Goal: Task Accomplishment & Management: Manage account settings

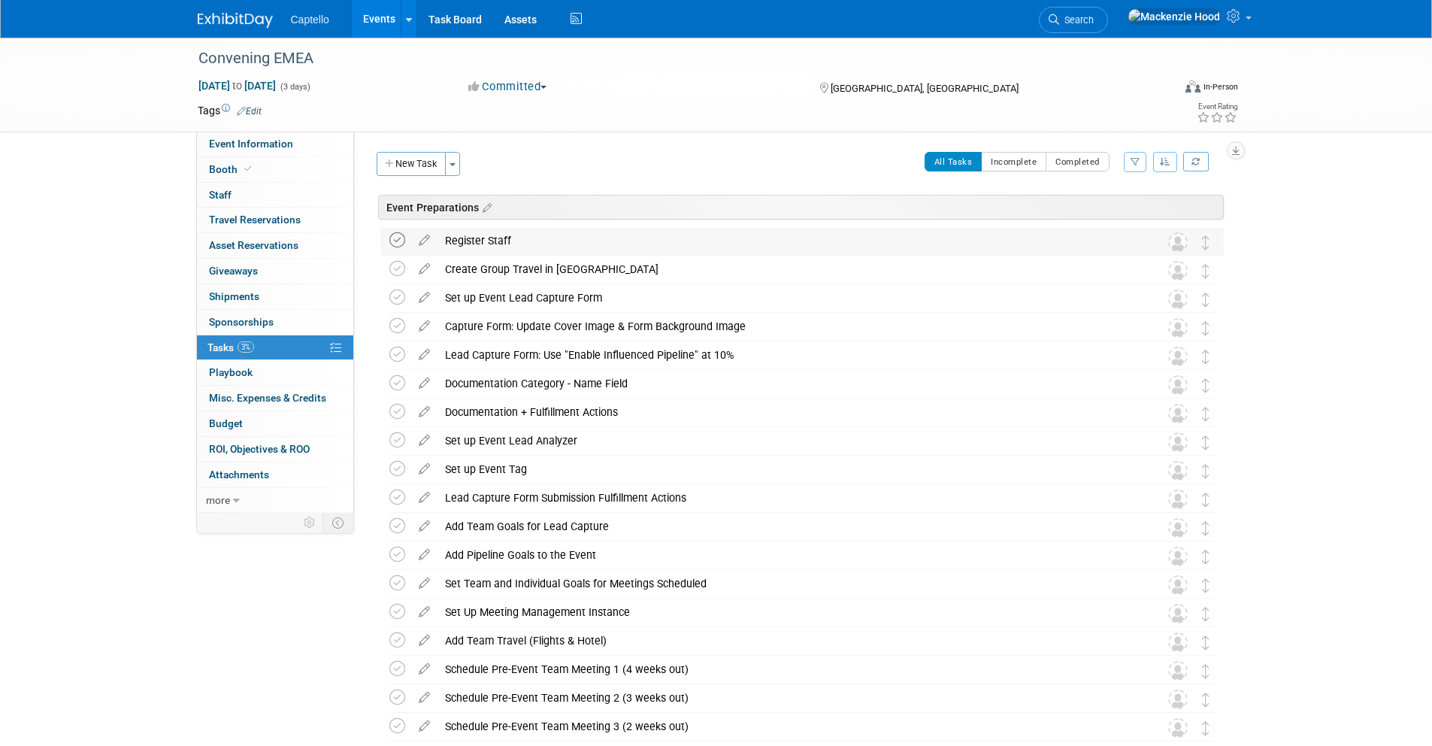
click at [392, 236] on icon at bounding box center [397, 240] width 16 height 16
click at [252, 168] on span at bounding box center [248, 168] width 14 height 11
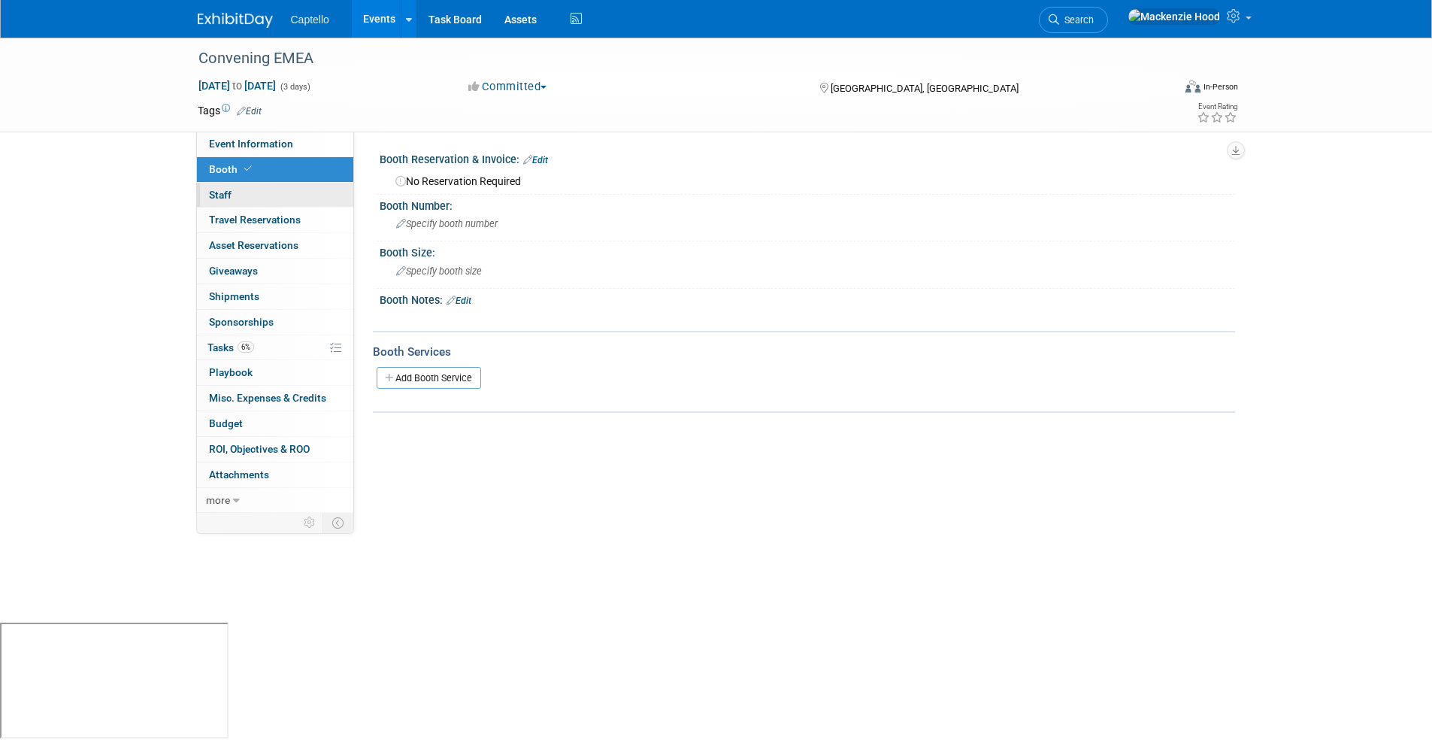
click at [270, 189] on link "0 Staff 0" at bounding box center [275, 195] width 156 height 25
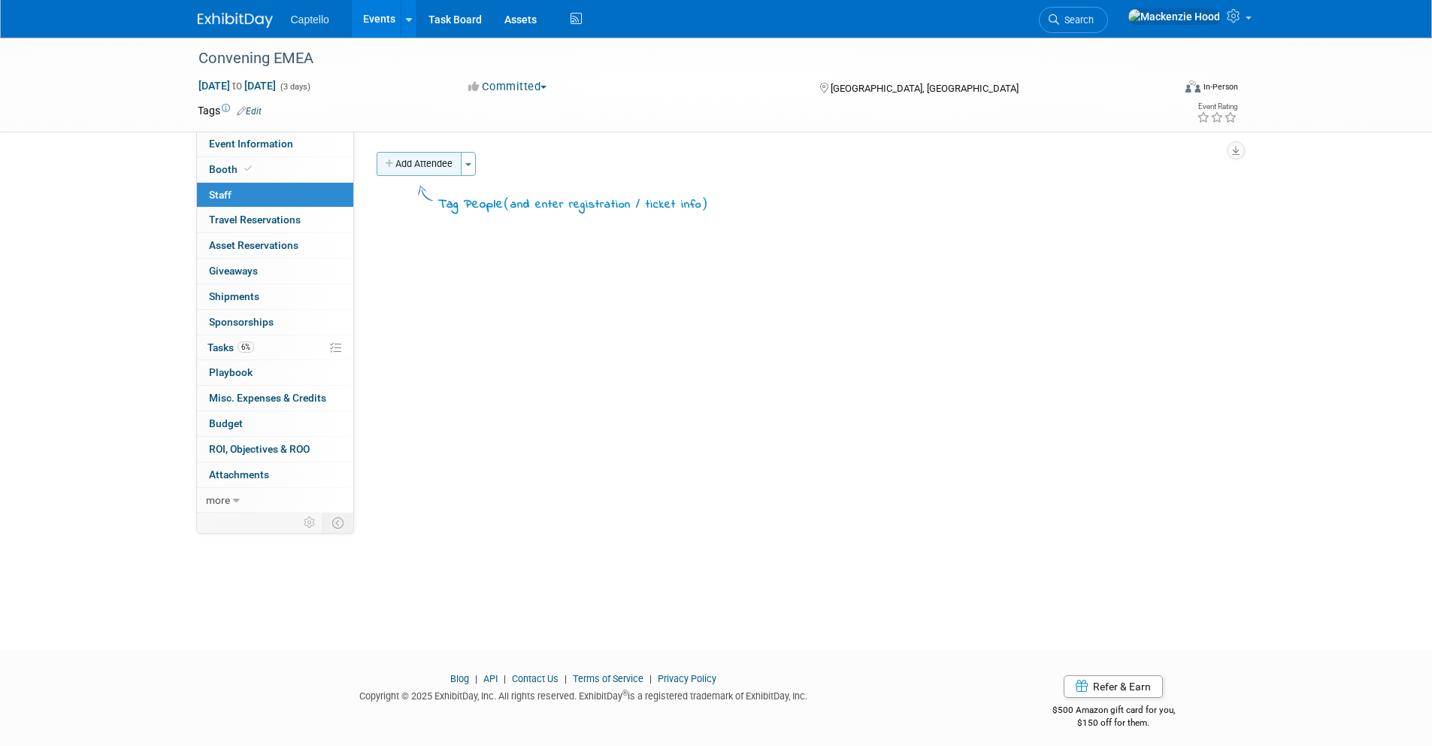
click at [453, 155] on button "Add Attendee" at bounding box center [419, 164] width 85 height 24
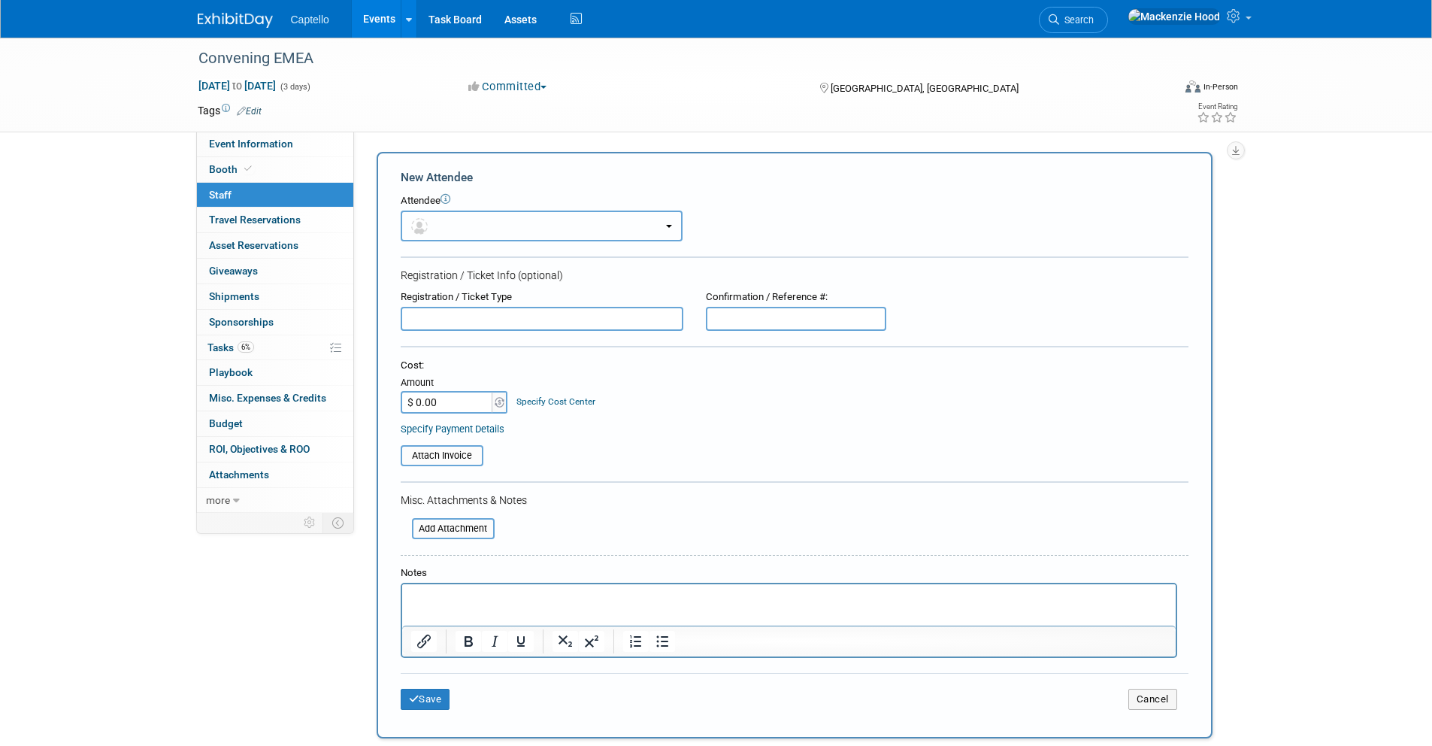
click at [469, 220] on button "button" at bounding box center [542, 225] width 282 height 31
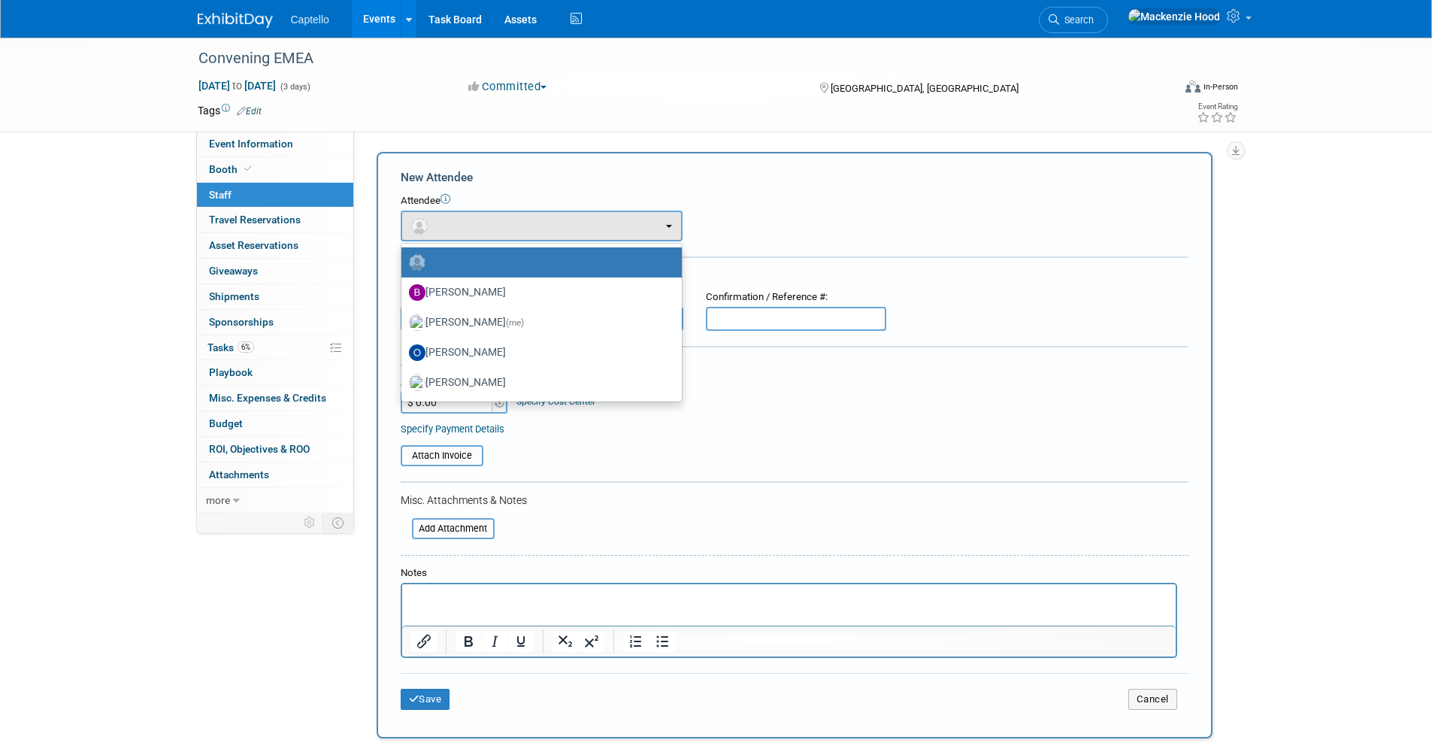
click at [537, 594] on p "Rich Text Area. Press ALT-0 for help." at bounding box center [788, 597] width 756 height 15
click at [790, 473] on form "New Attendee Attendee <img src="https://www.exhibitday.com/Images/Unassigned-Us…" at bounding box center [795, 445] width 788 height 552
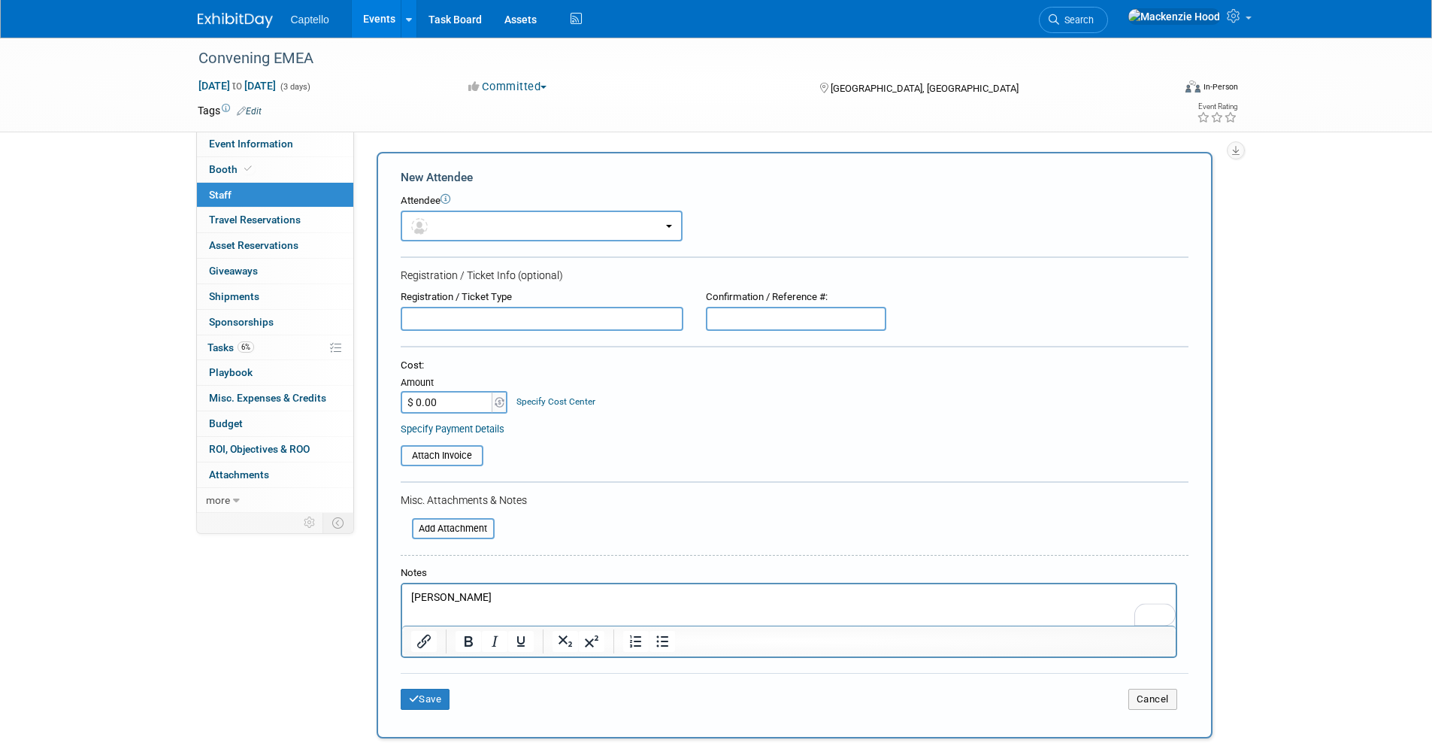
click at [437, 400] on input "$ 0.00" at bounding box center [448, 402] width 94 height 23
type input "$ 875.00"
click at [411, 449] on input "file" at bounding box center [392, 456] width 179 height 18
click at [410, 694] on icon "submit" at bounding box center [414, 699] width 11 height 10
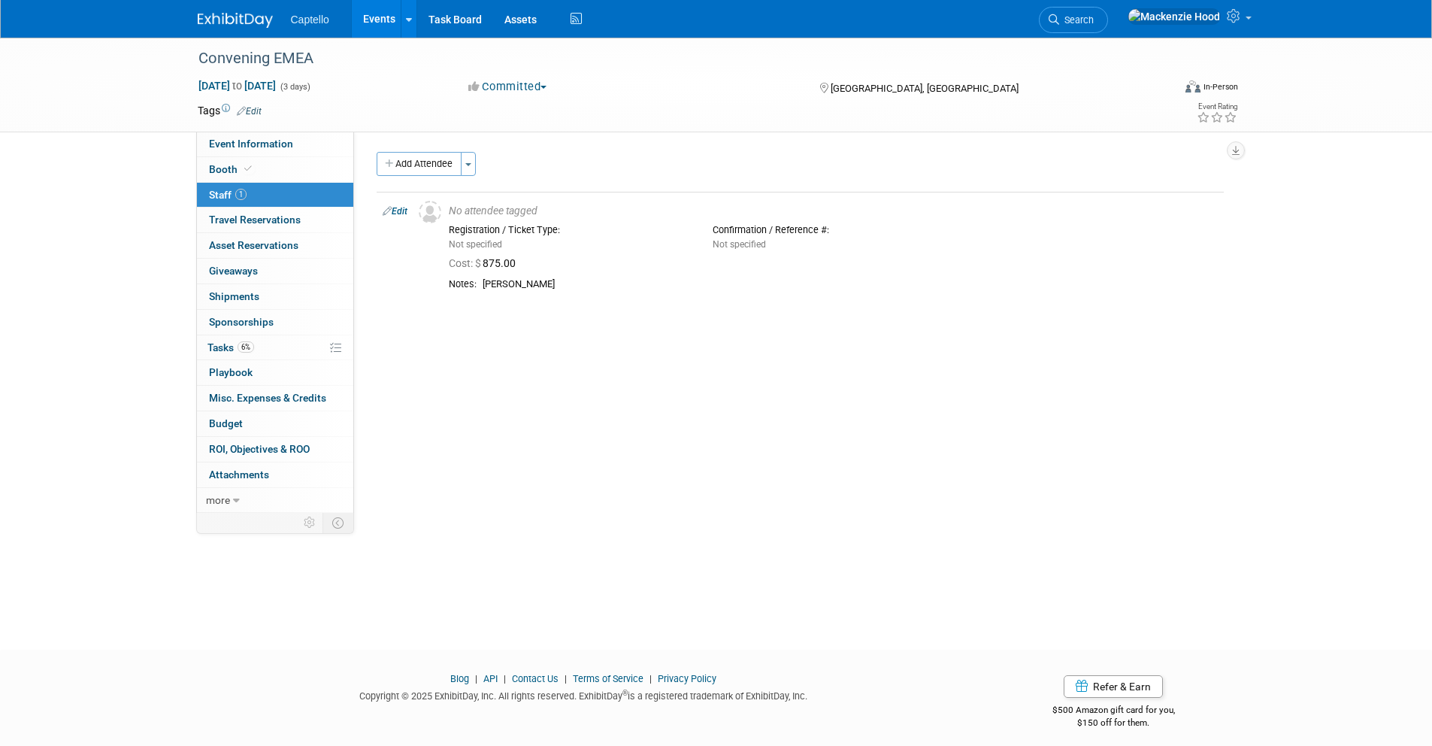
click at [235, 29] on div "Captello Events Add Event Bulk Upload Events Shareable Event Boards Recently Vi…" at bounding box center [716, 19] width 1037 height 38
click at [232, 16] on img at bounding box center [235, 20] width 75 height 15
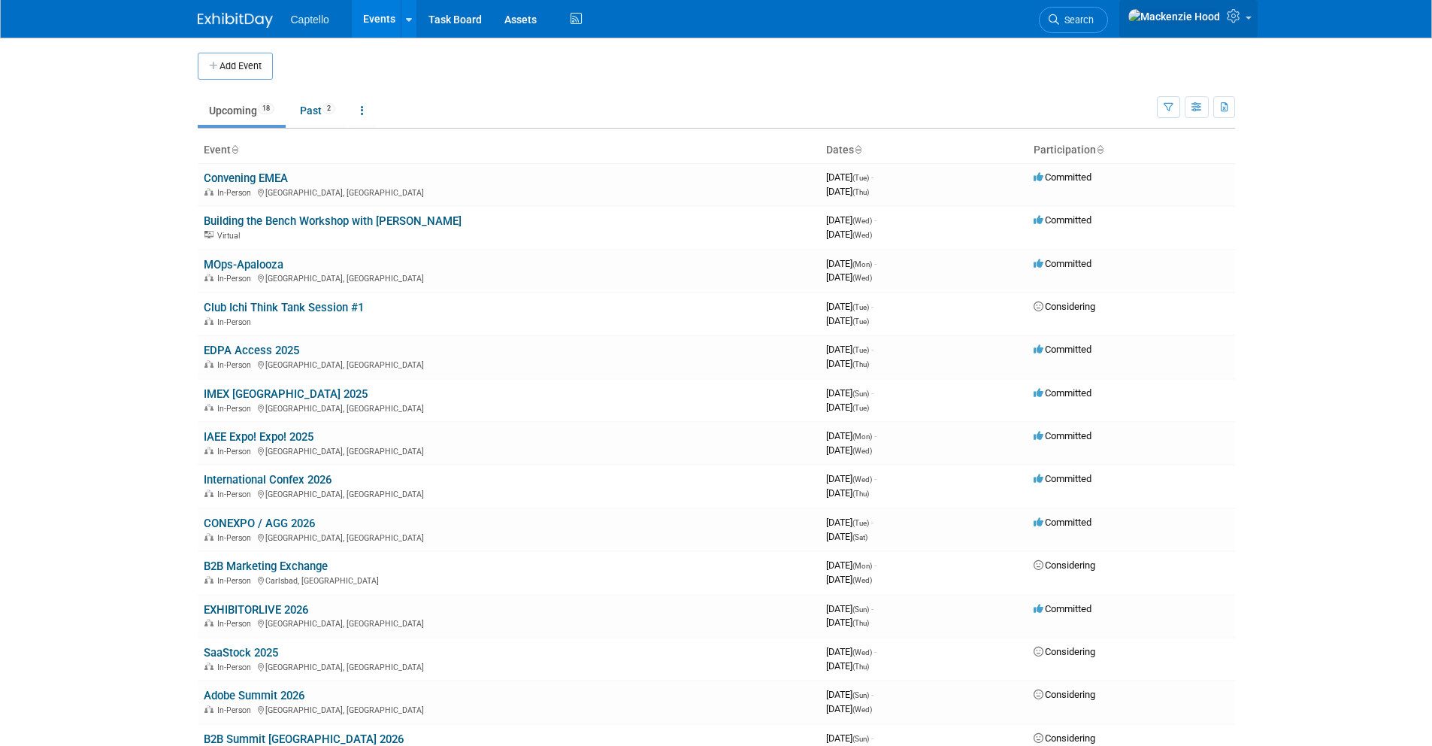
click at [1240, 21] on icon at bounding box center [1235, 16] width 17 height 14
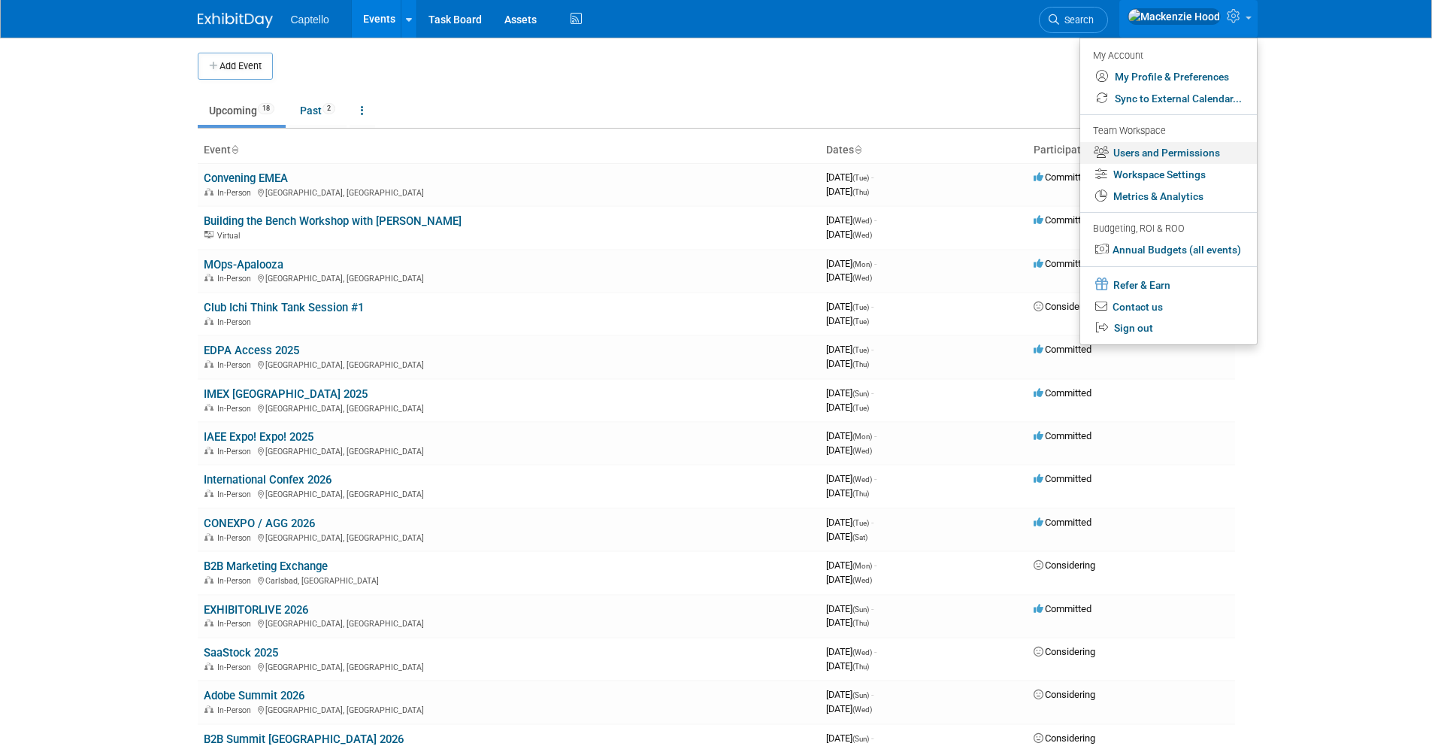
click at [1182, 154] on link "Users and Permissions" at bounding box center [1168, 153] width 177 height 22
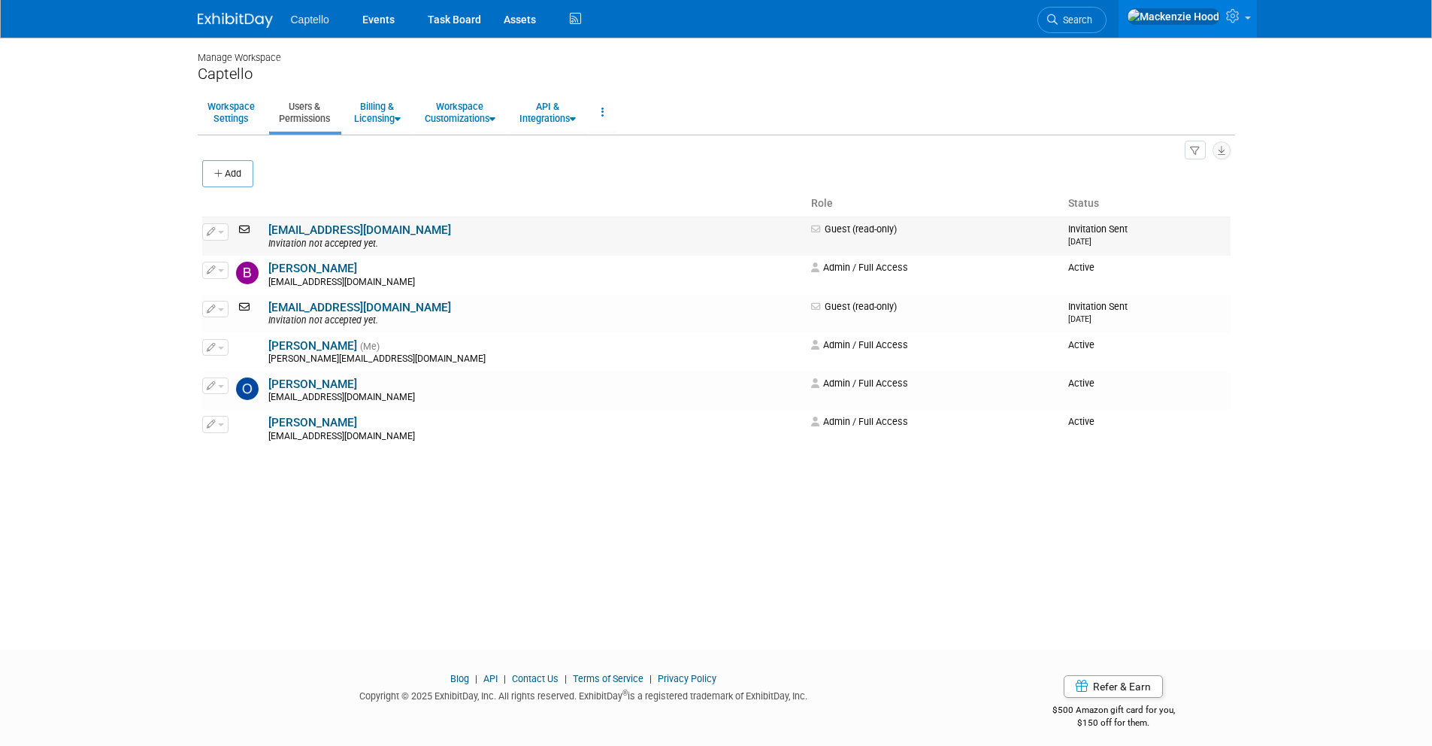
click at [247, 226] on icon at bounding box center [246, 229] width 20 height 11
click at [244, 229] on icon at bounding box center [246, 229] width 20 height 11
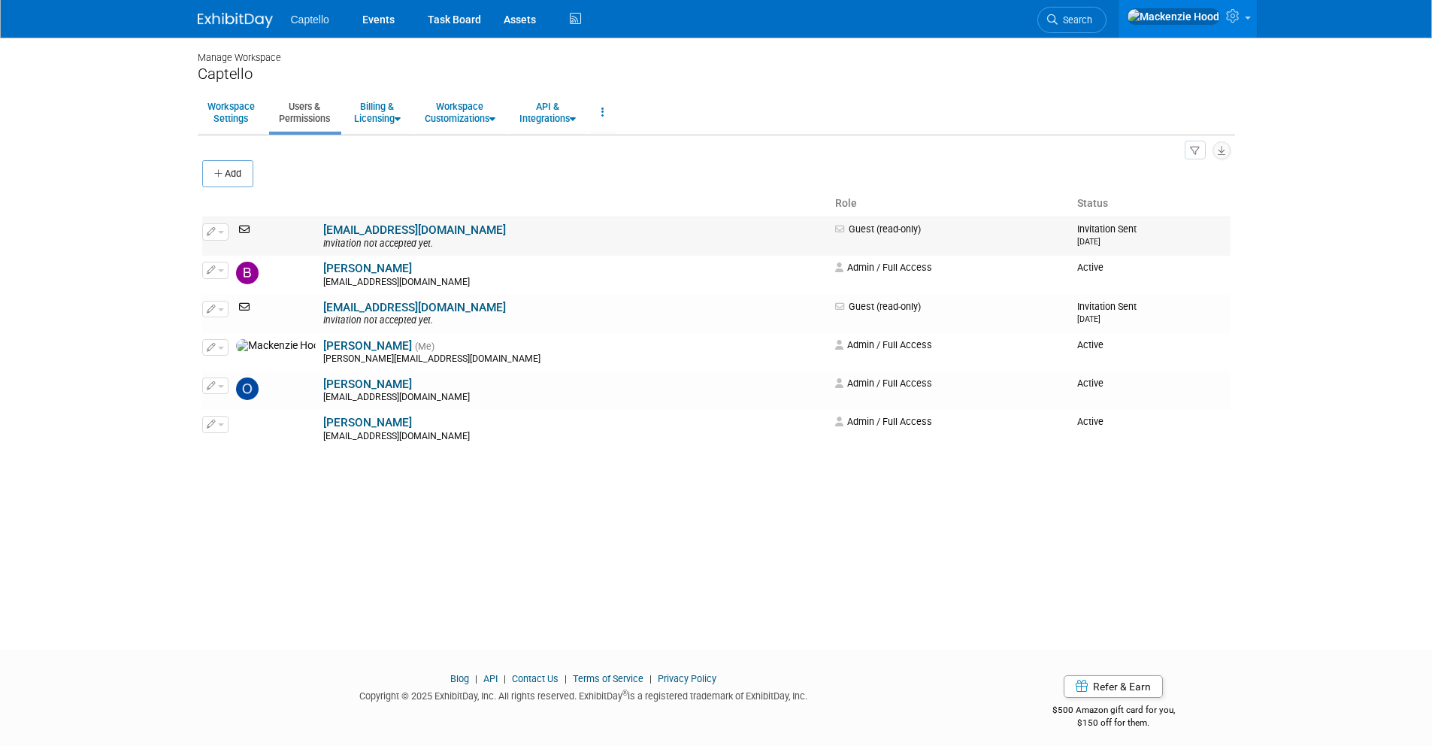
click at [216, 232] on button "button" at bounding box center [215, 231] width 26 height 17
click at [241, 246] on link "Edit" at bounding box center [262, 256] width 119 height 21
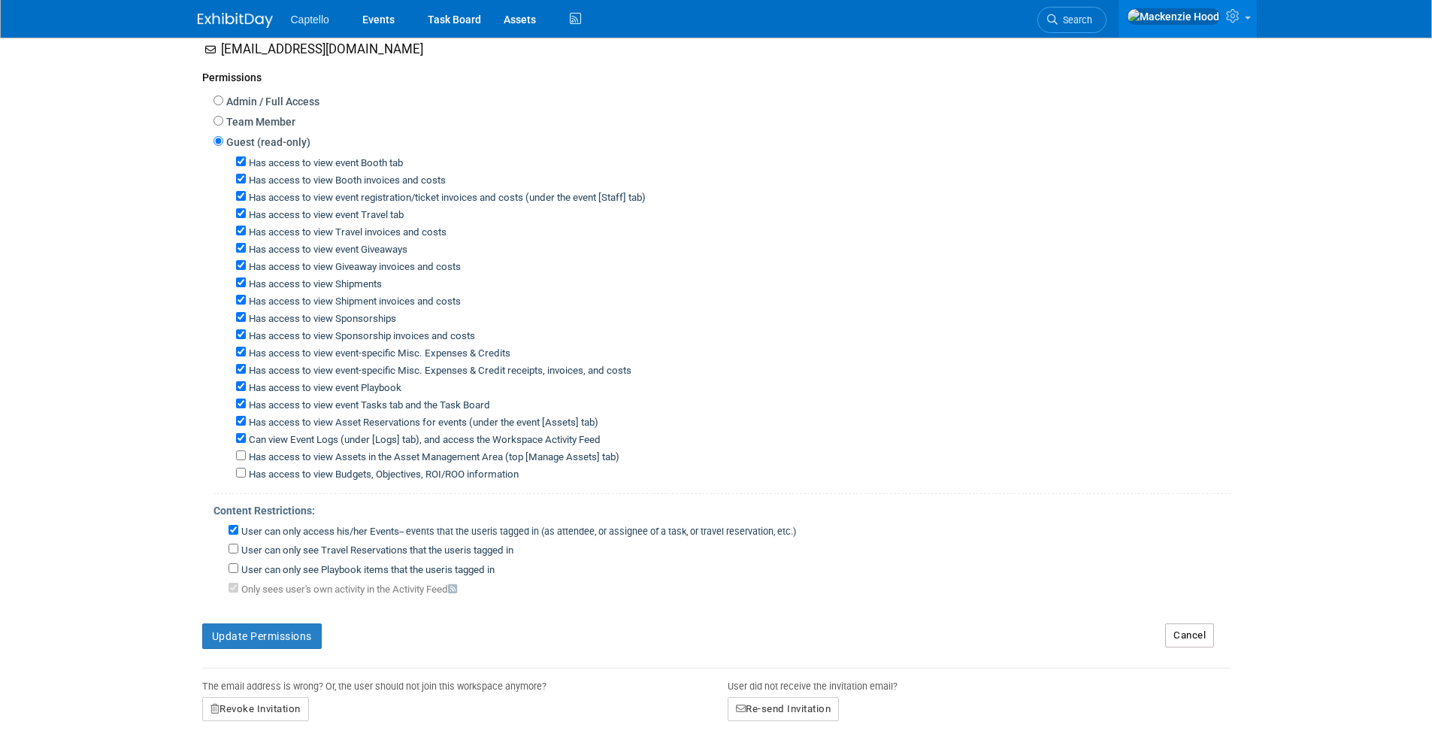
scroll to position [274, 0]
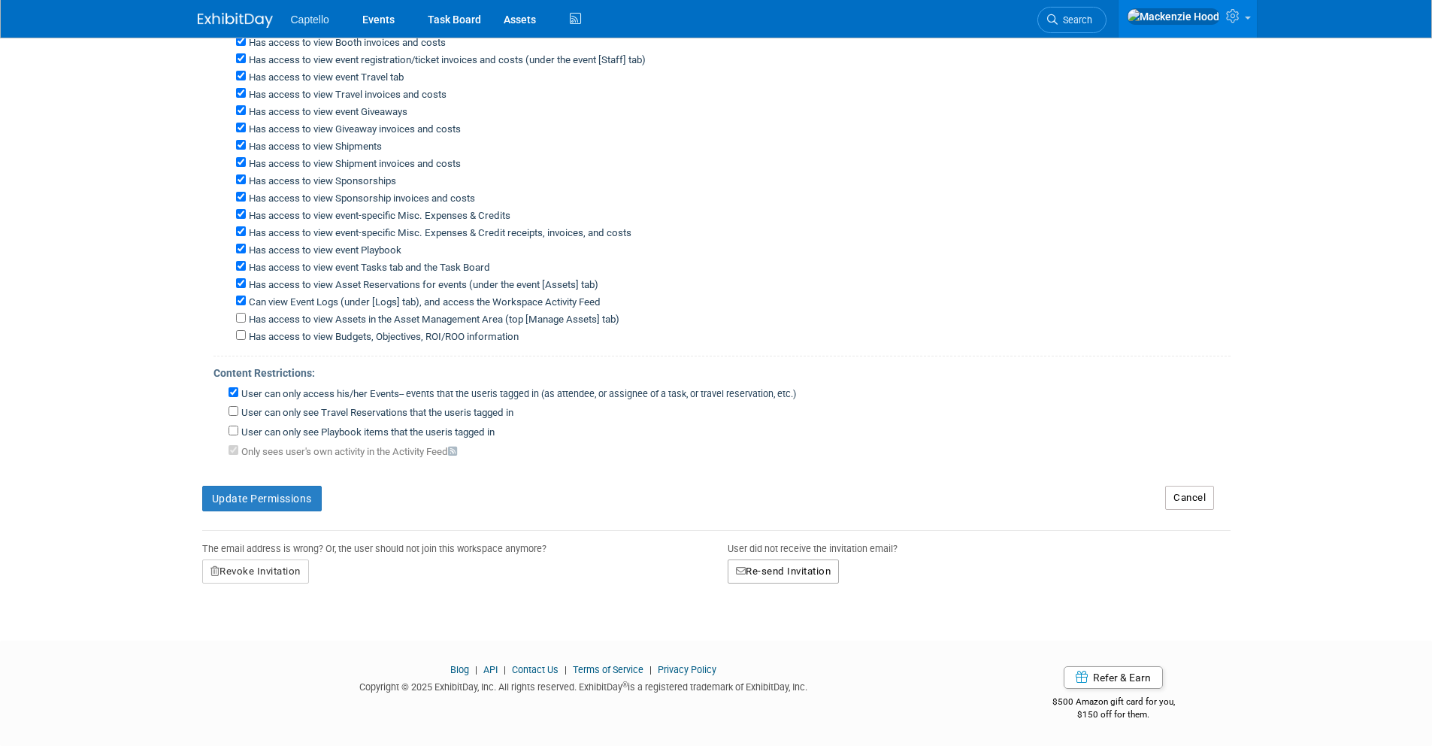
click at [764, 571] on button "Re-send Invitation" at bounding box center [784, 571] width 112 height 24
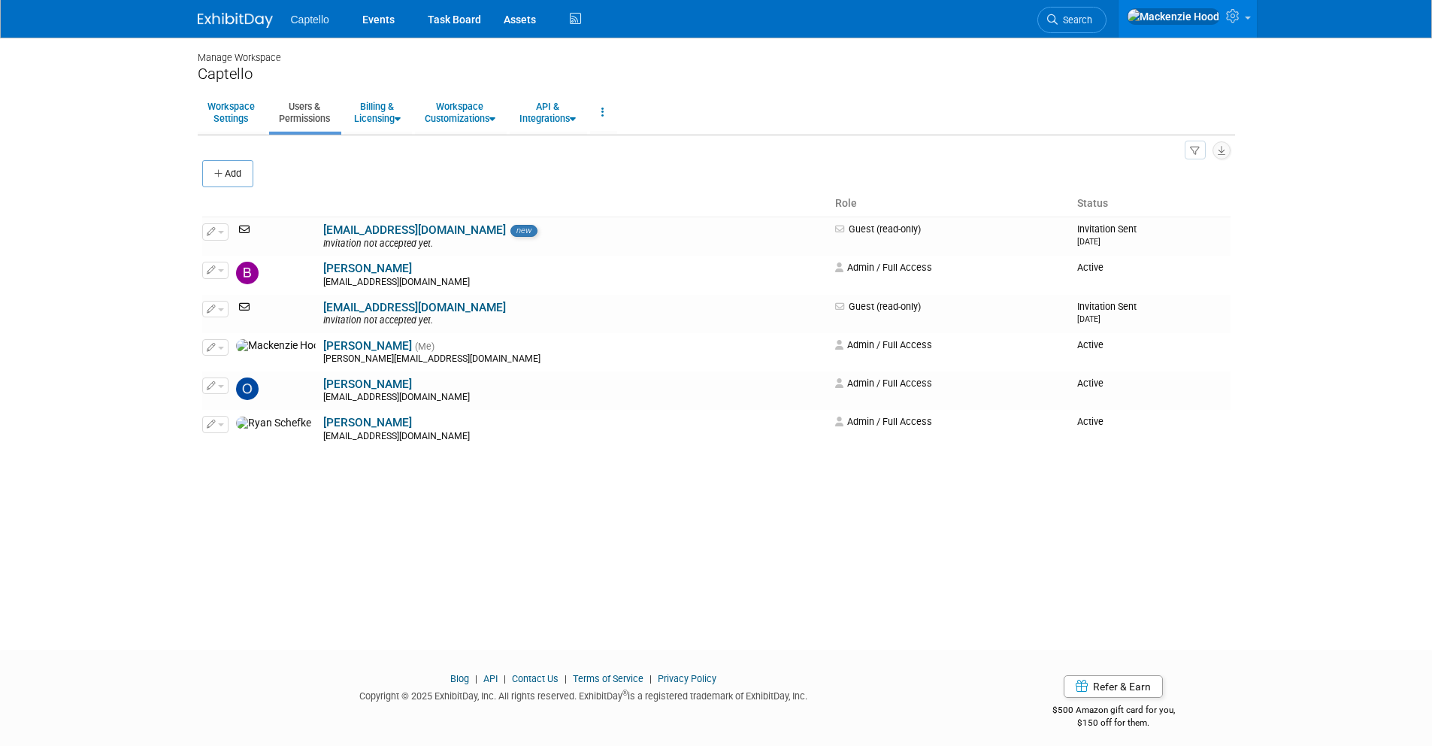
click at [198, 14] on img at bounding box center [235, 20] width 75 height 15
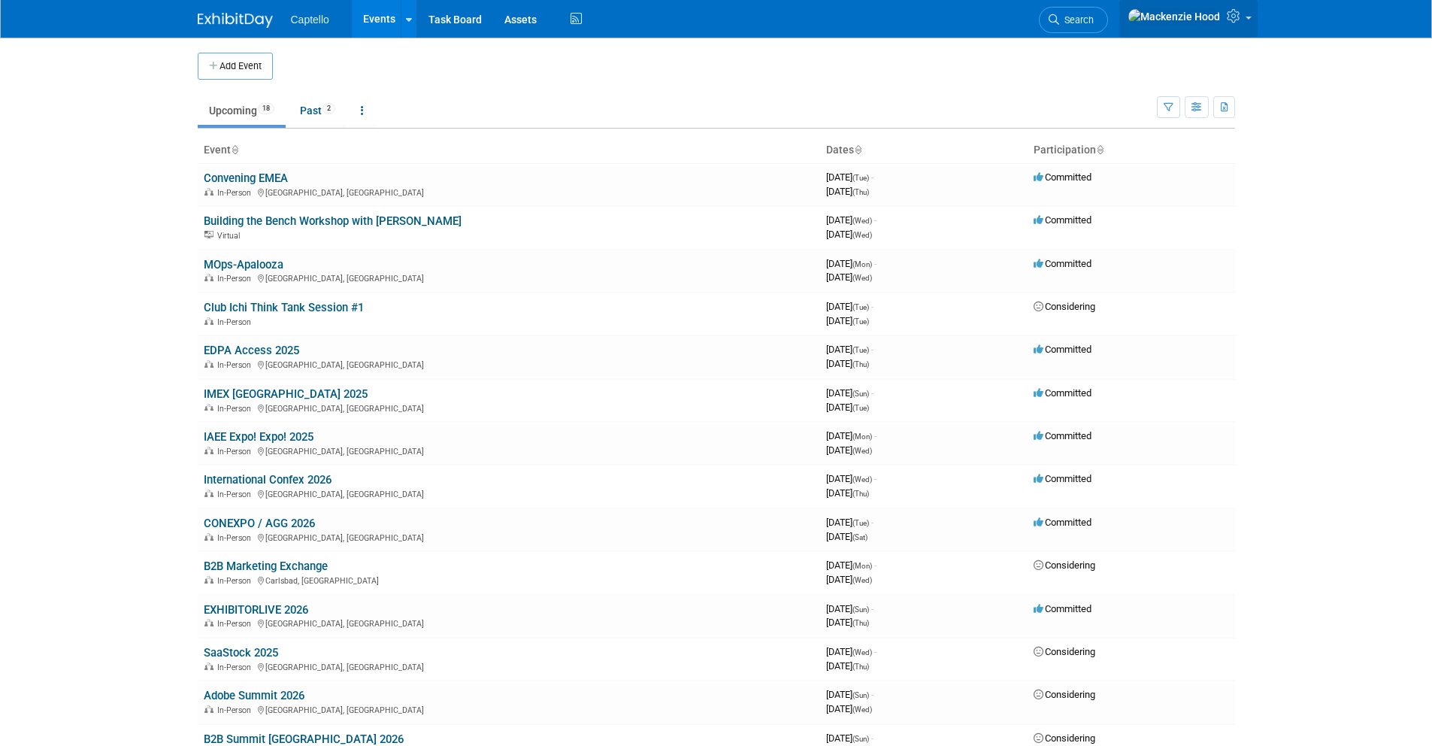
click at [1236, 23] on icon at bounding box center [1235, 16] width 17 height 14
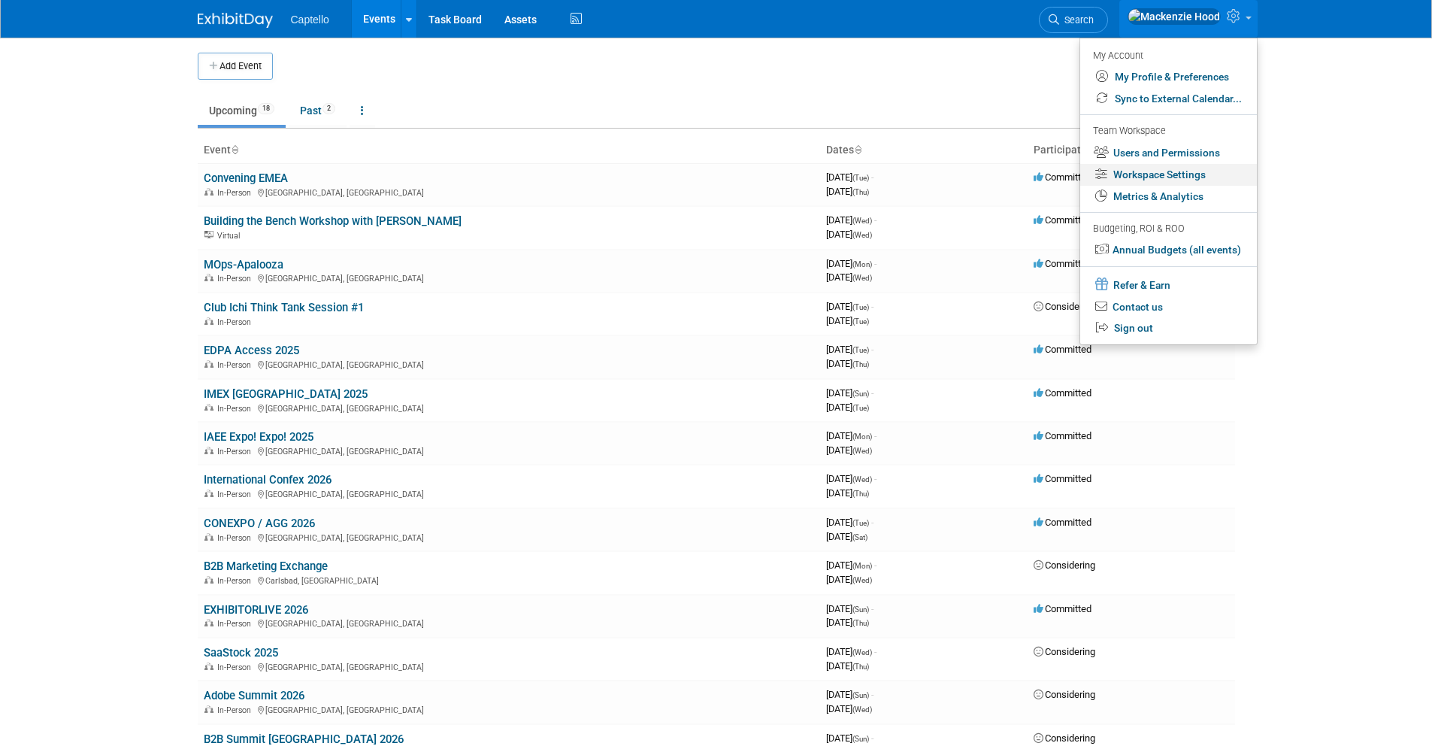
click at [1116, 171] on link "Workspace Settings" at bounding box center [1168, 175] width 177 height 22
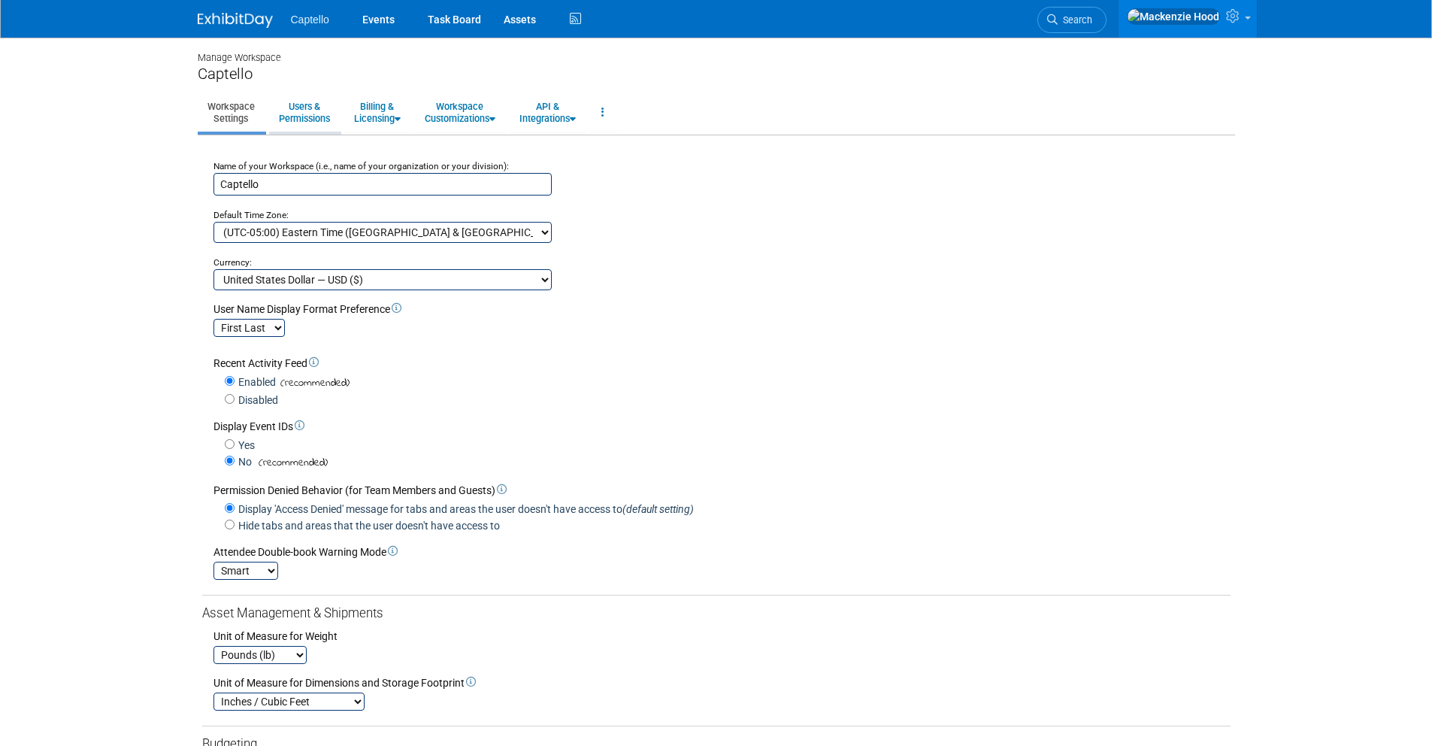
click at [310, 114] on link "Users & Permissions" at bounding box center [304, 112] width 71 height 37
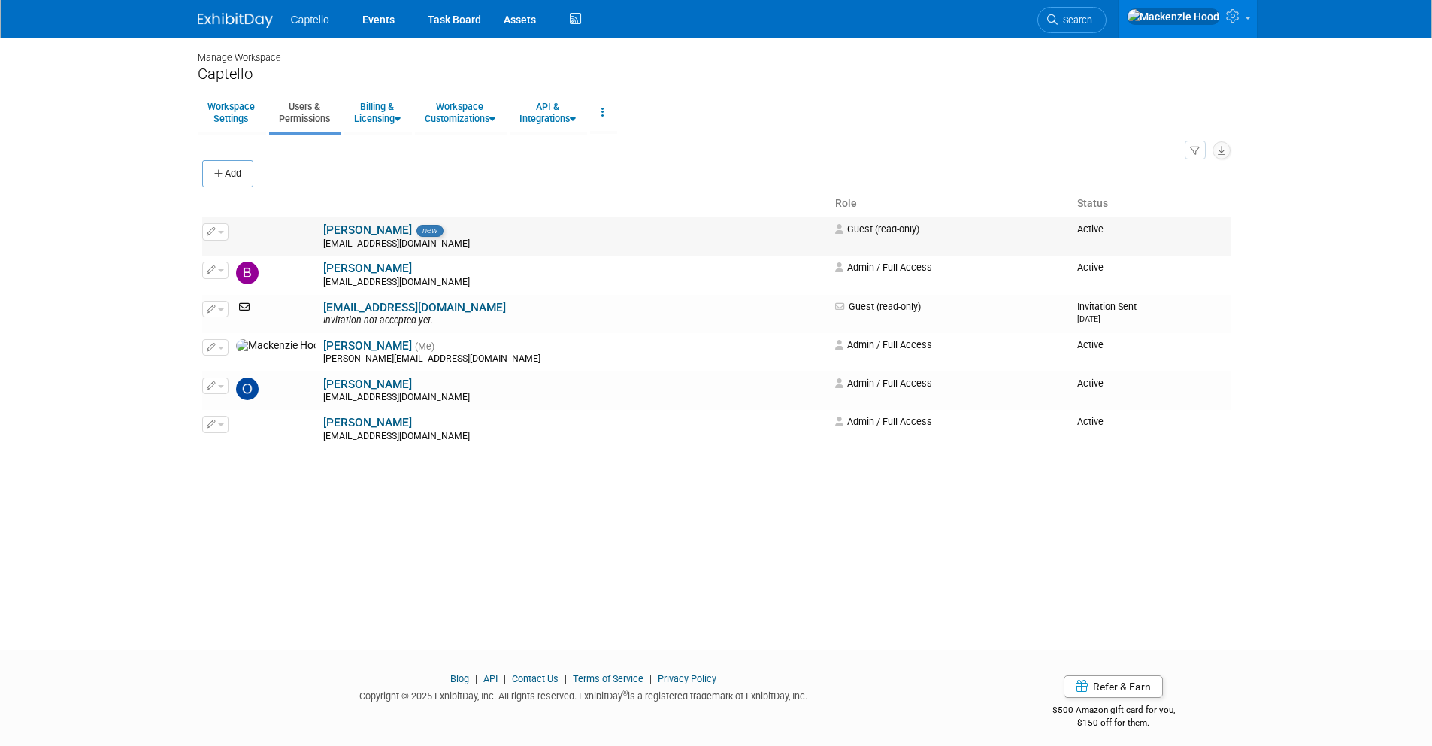
click at [226, 231] on button "button" at bounding box center [215, 231] width 26 height 17
click at [233, 248] on link "Edit" at bounding box center [262, 256] width 119 height 21
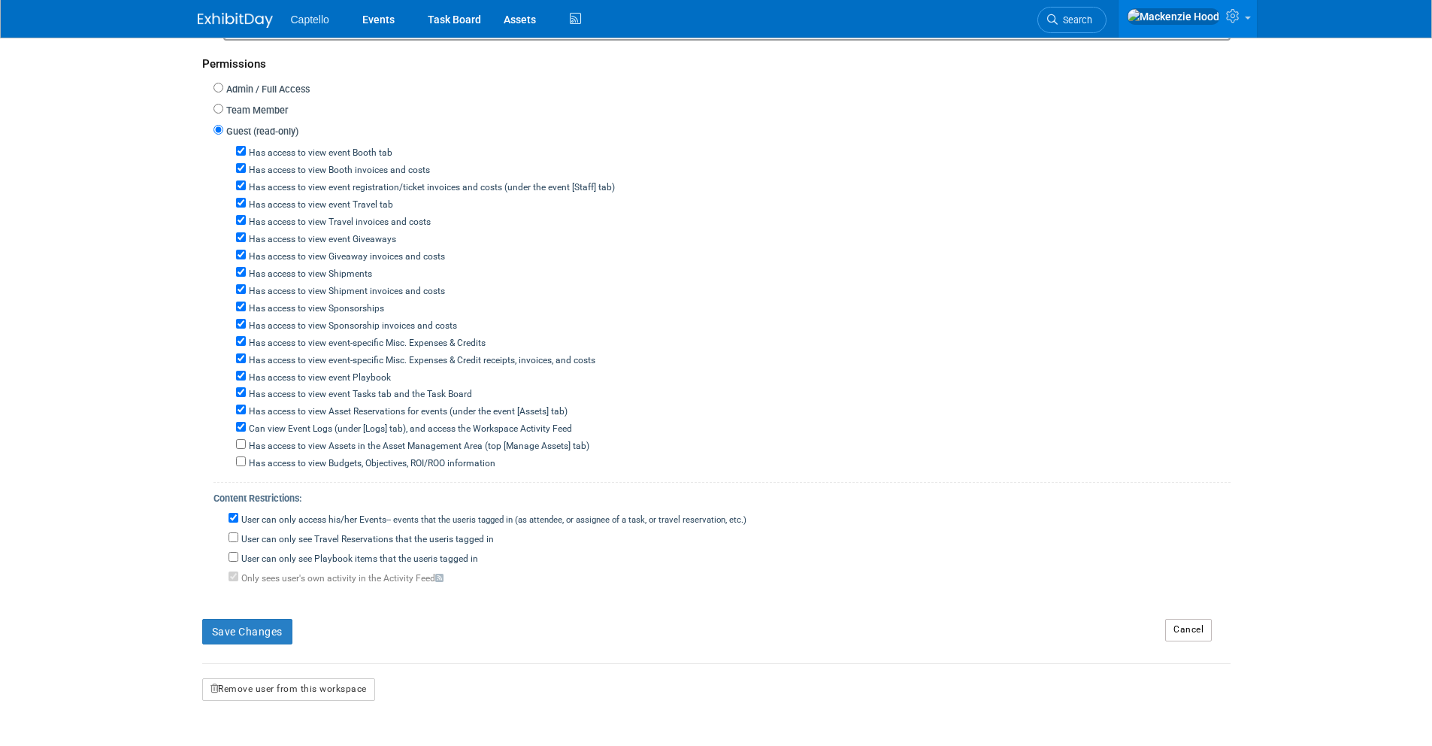
scroll to position [389, 0]
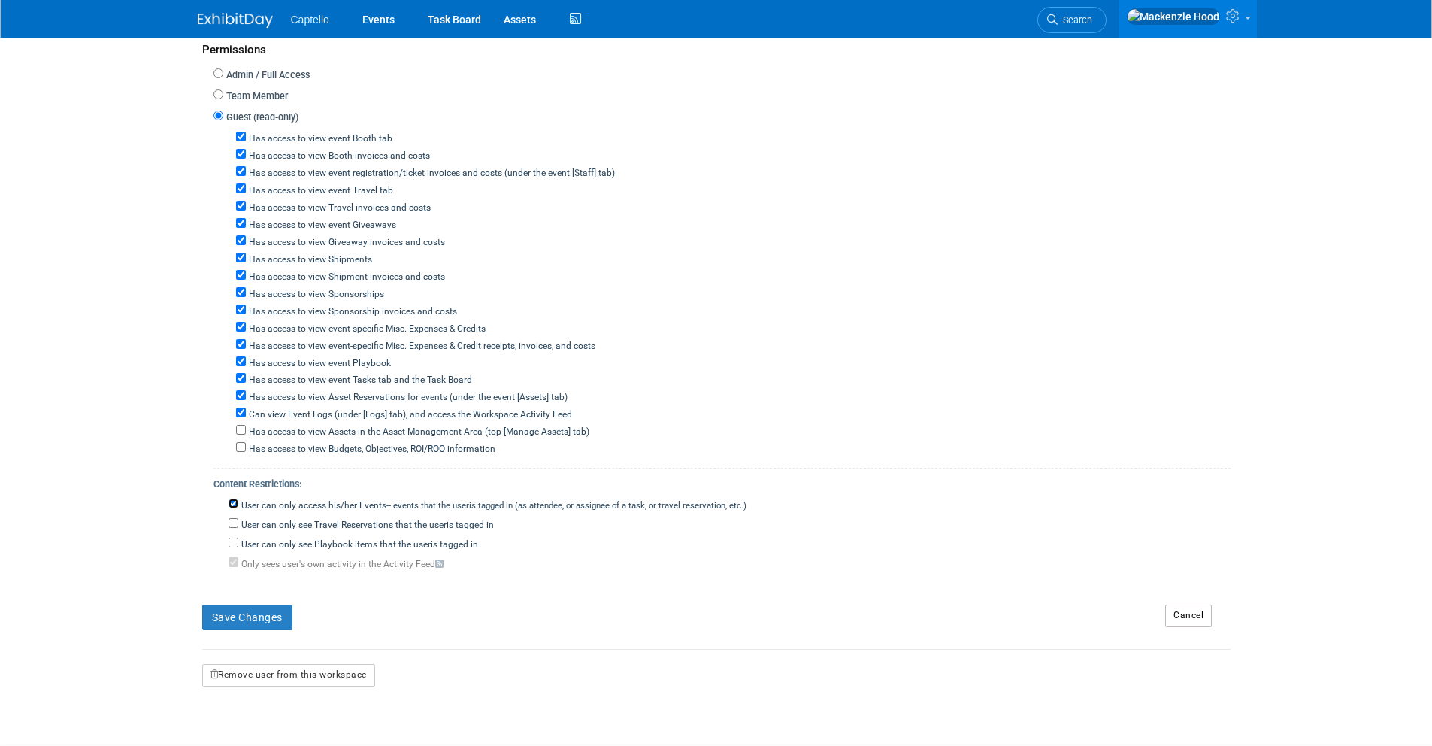
click at [233, 508] on input "User can only access his/her Events -- events that the user either created, or …" at bounding box center [234, 503] width 10 height 10
checkbox input "false"
click at [277, 622] on button "Save Changes" at bounding box center [247, 617] width 90 height 26
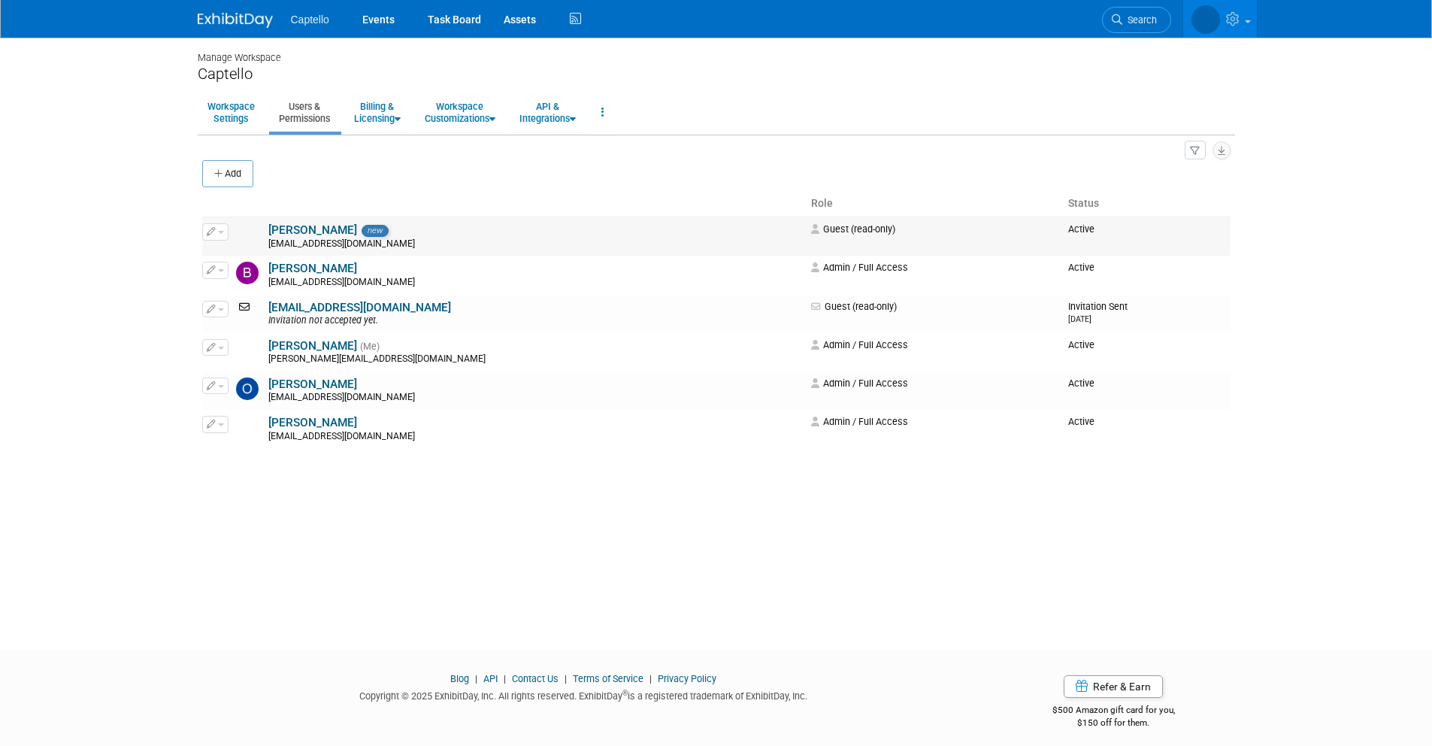
click at [210, 228] on icon "button" at bounding box center [211, 231] width 9 height 8
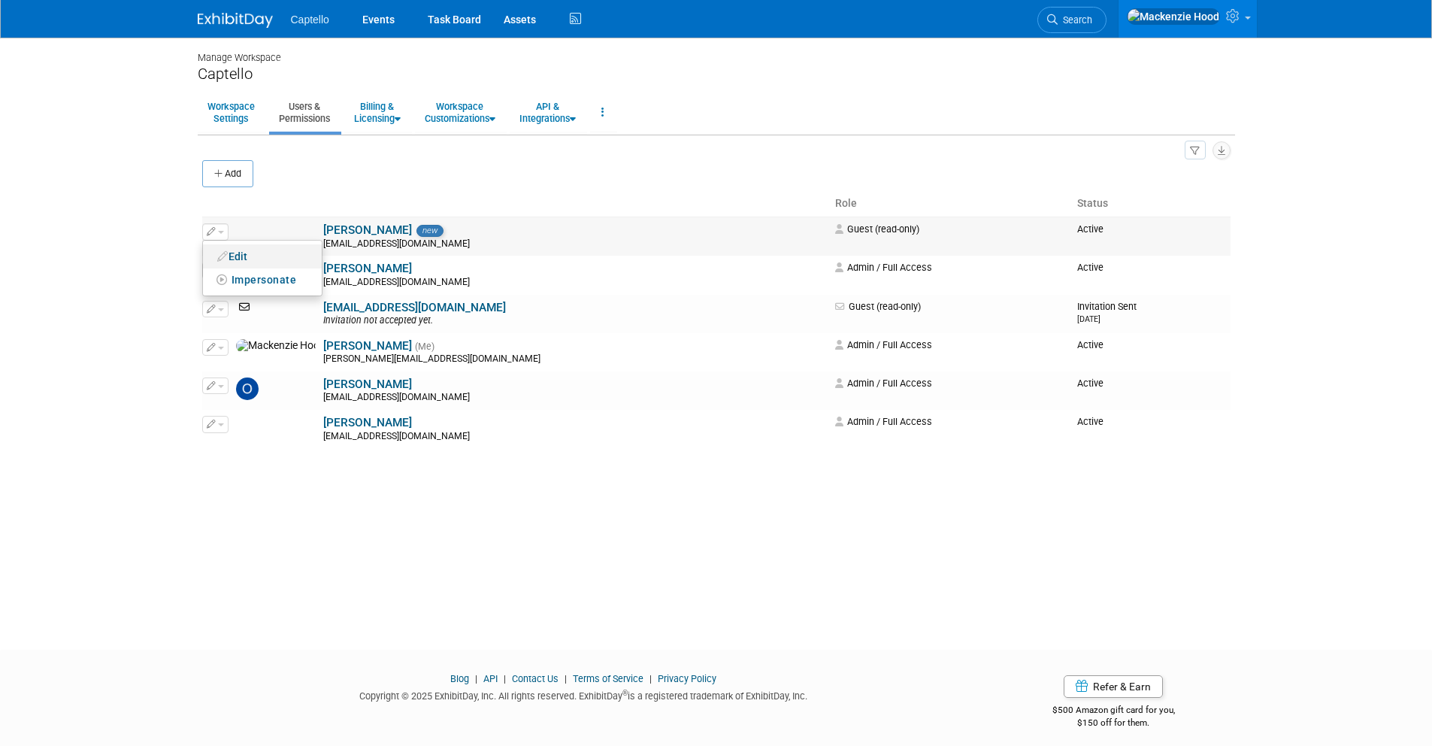
click at [240, 259] on link "Edit" at bounding box center [262, 256] width 119 height 21
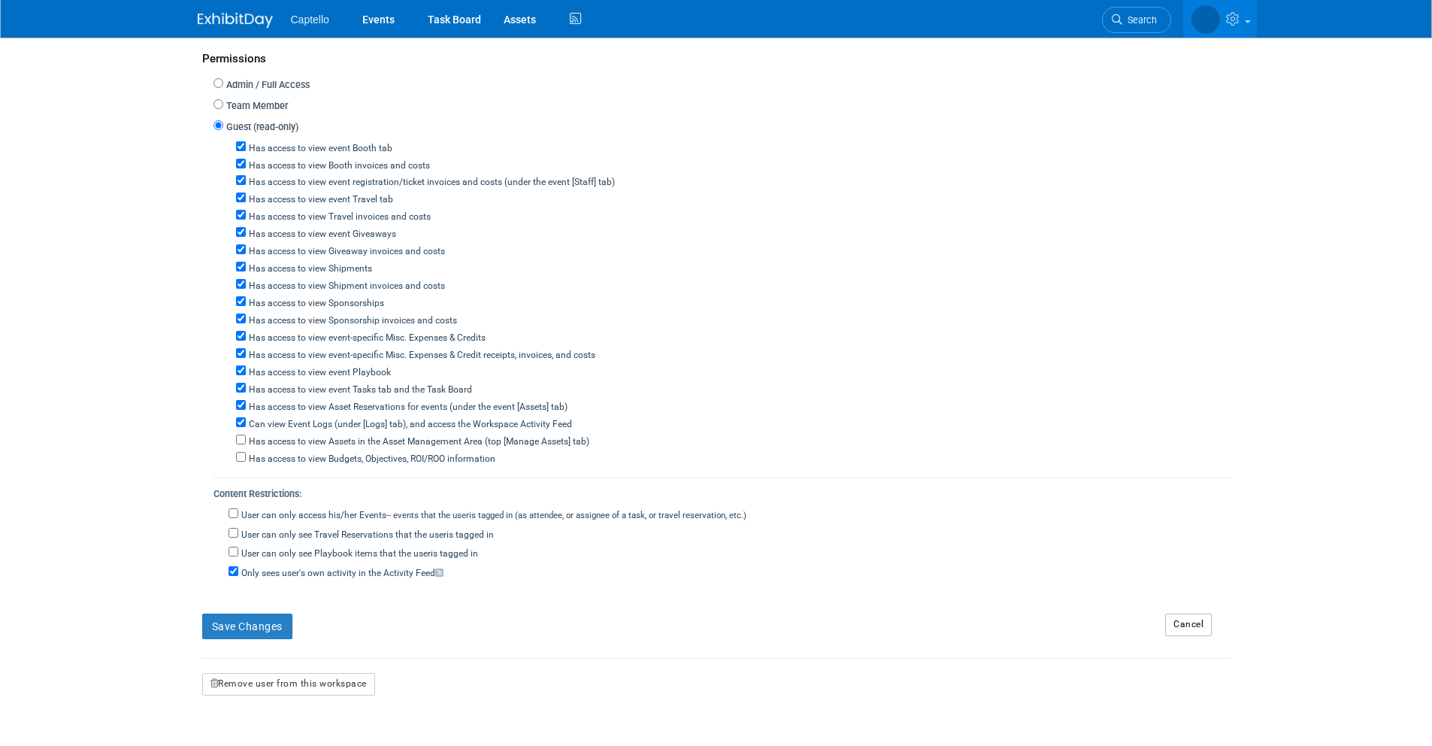
scroll to position [383, 0]
click at [235, 573] on input "Only sees user's own activity in the Activity Feed" at bounding box center [234, 570] width 10 height 10
checkbox input "false"
click at [241, 621] on button "Save Changes" at bounding box center [247, 626] width 90 height 26
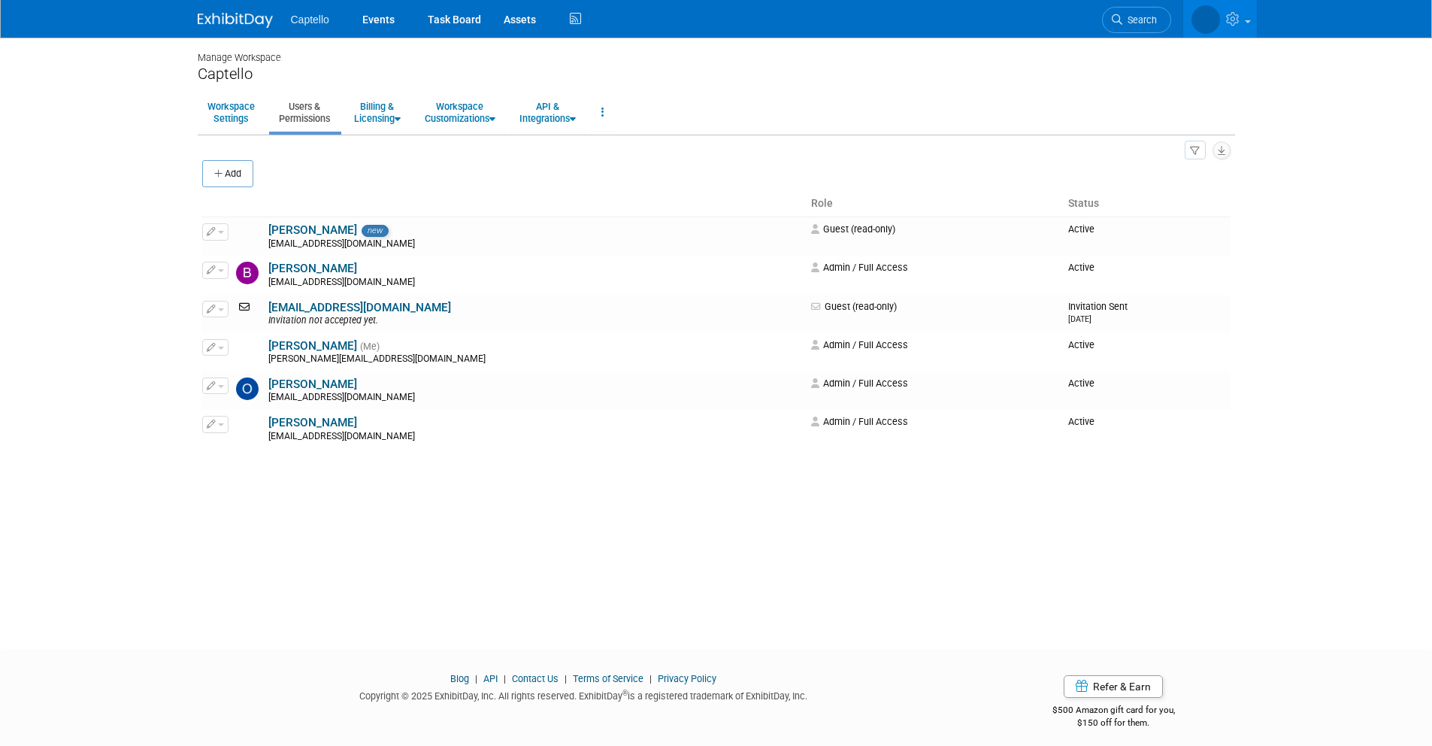
click at [215, 15] on img at bounding box center [235, 20] width 75 height 15
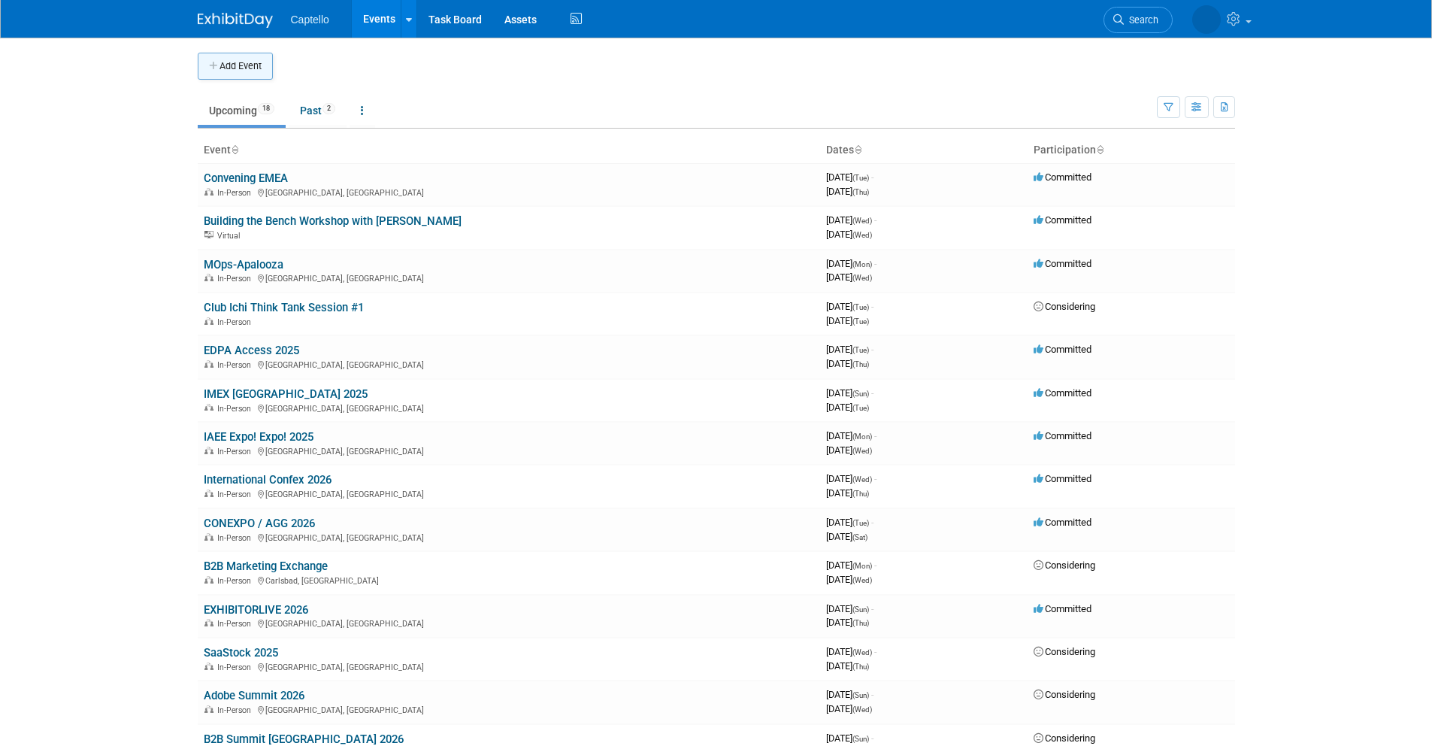
click at [222, 54] on button "Add Event" at bounding box center [235, 66] width 75 height 27
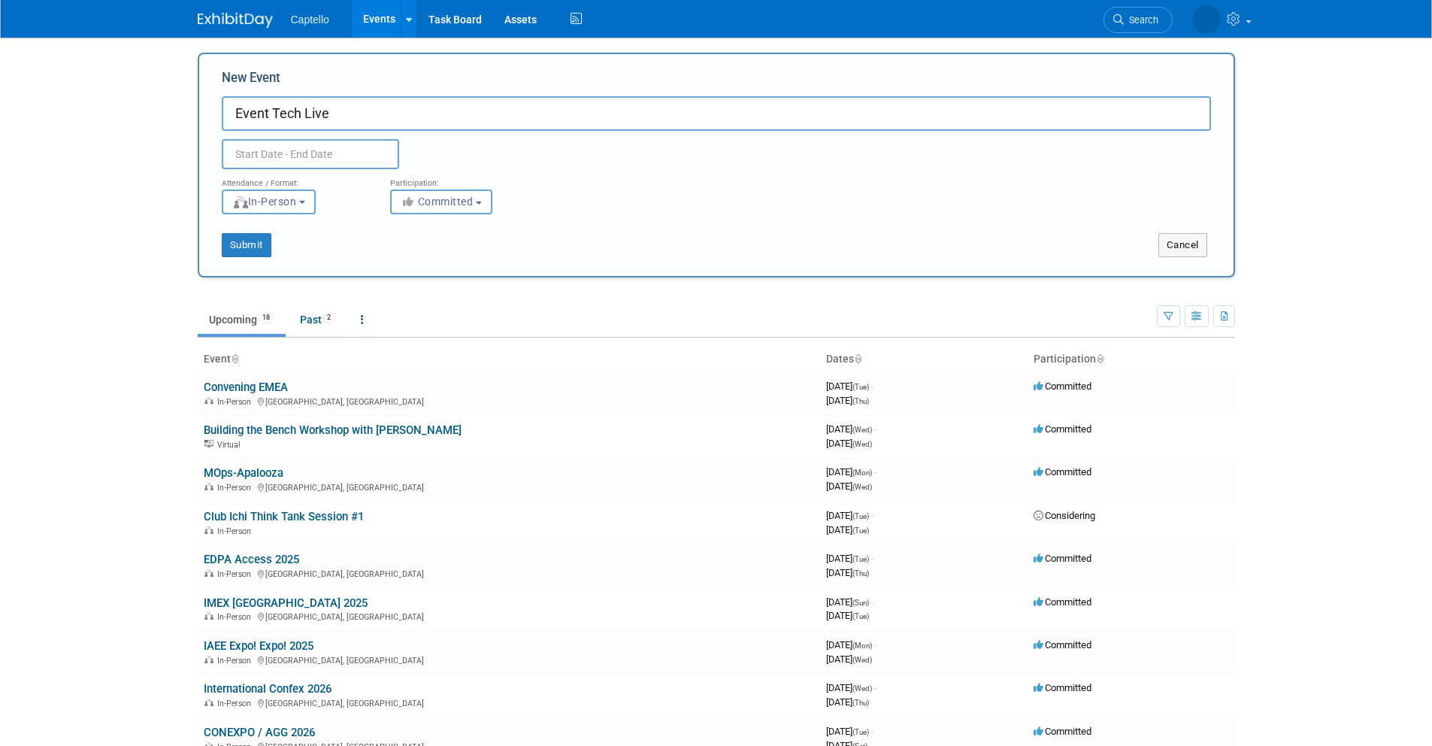
type input "Event Tech Live"
click at [254, 172] on div "Attendance / Format:" at bounding box center [295, 179] width 146 height 20
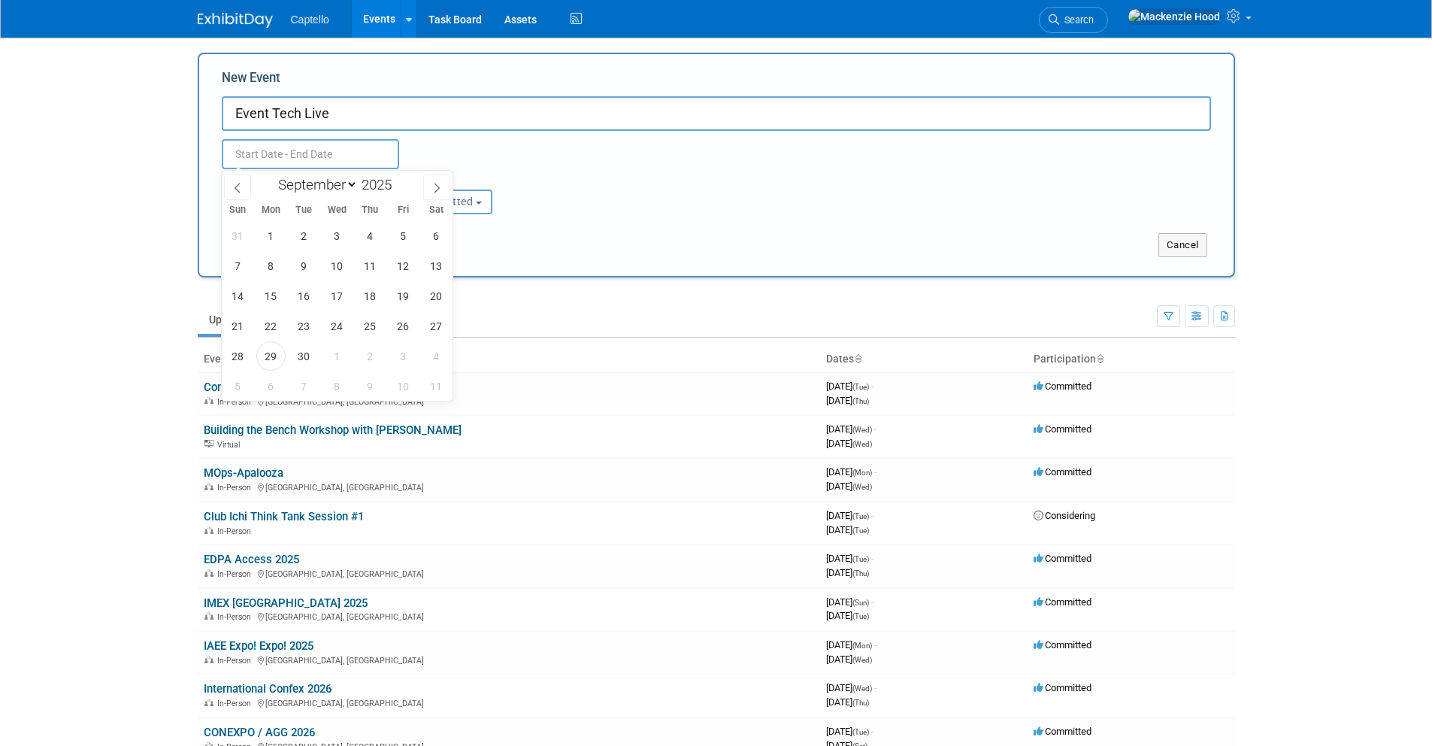
click at [253, 158] on input "text" at bounding box center [310, 154] width 177 height 30
click at [433, 180] on span at bounding box center [436, 187] width 27 height 26
select select "10"
click at [340, 294] on span "12" at bounding box center [336, 295] width 29 height 29
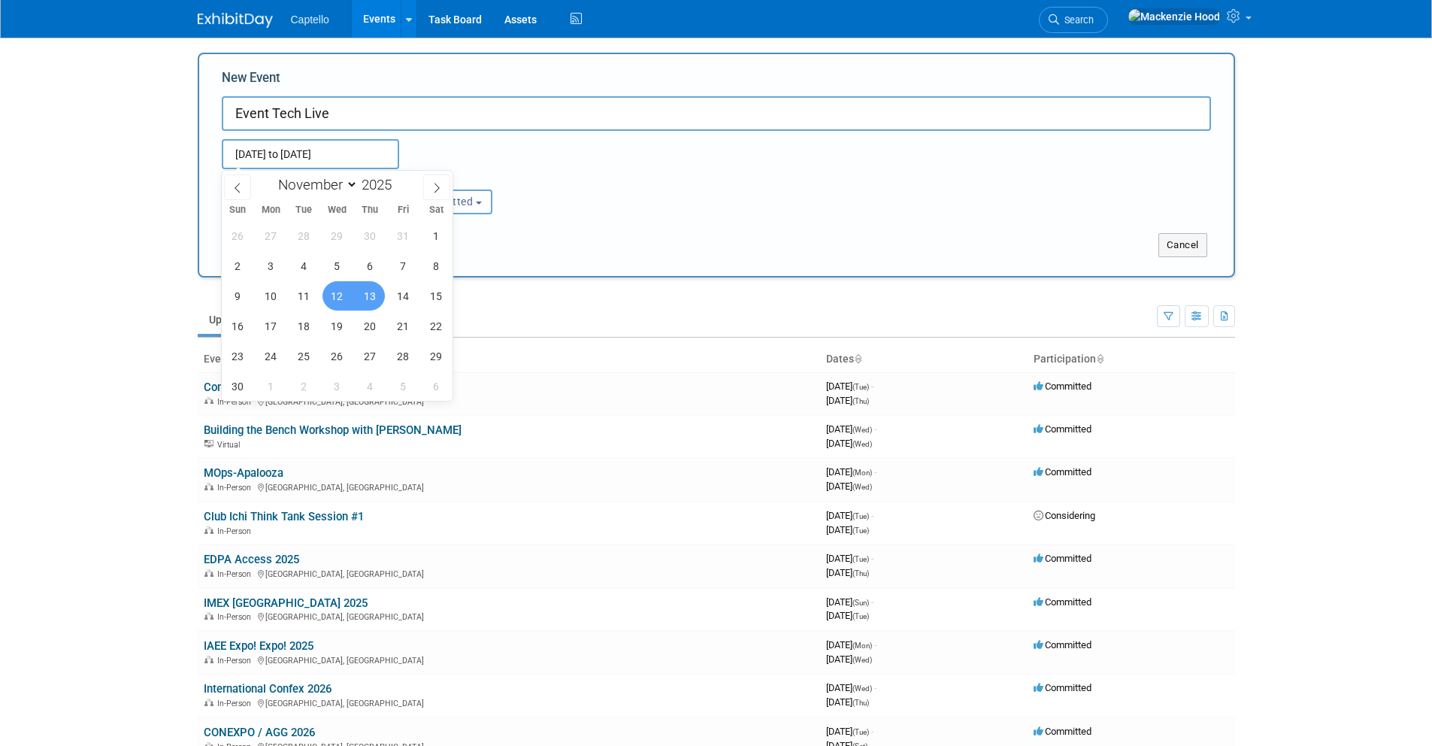
click at [368, 294] on span "13" at bounding box center [370, 295] width 29 height 29
type input "Nov 12, 2025 to Nov 13, 2025"
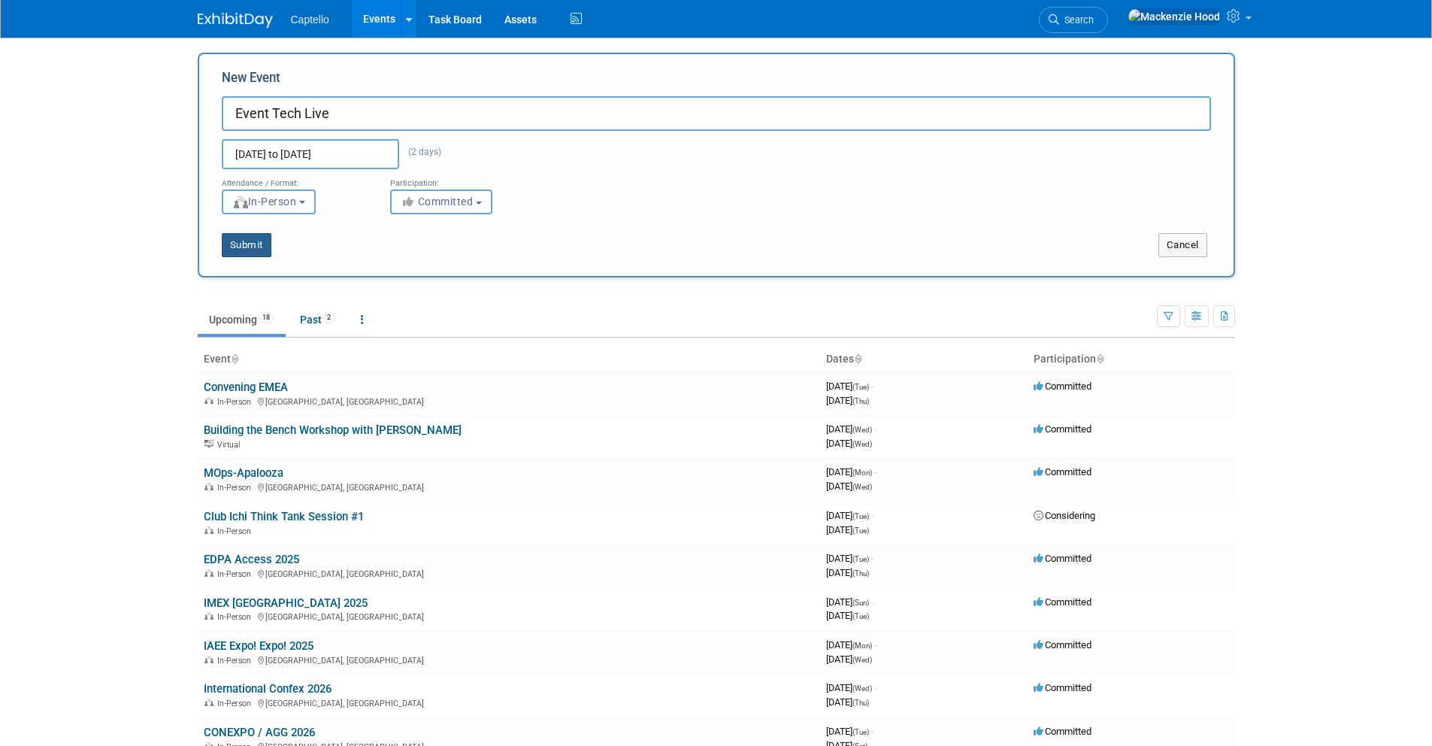
click at [250, 239] on button "Submit" at bounding box center [247, 245] width 50 height 24
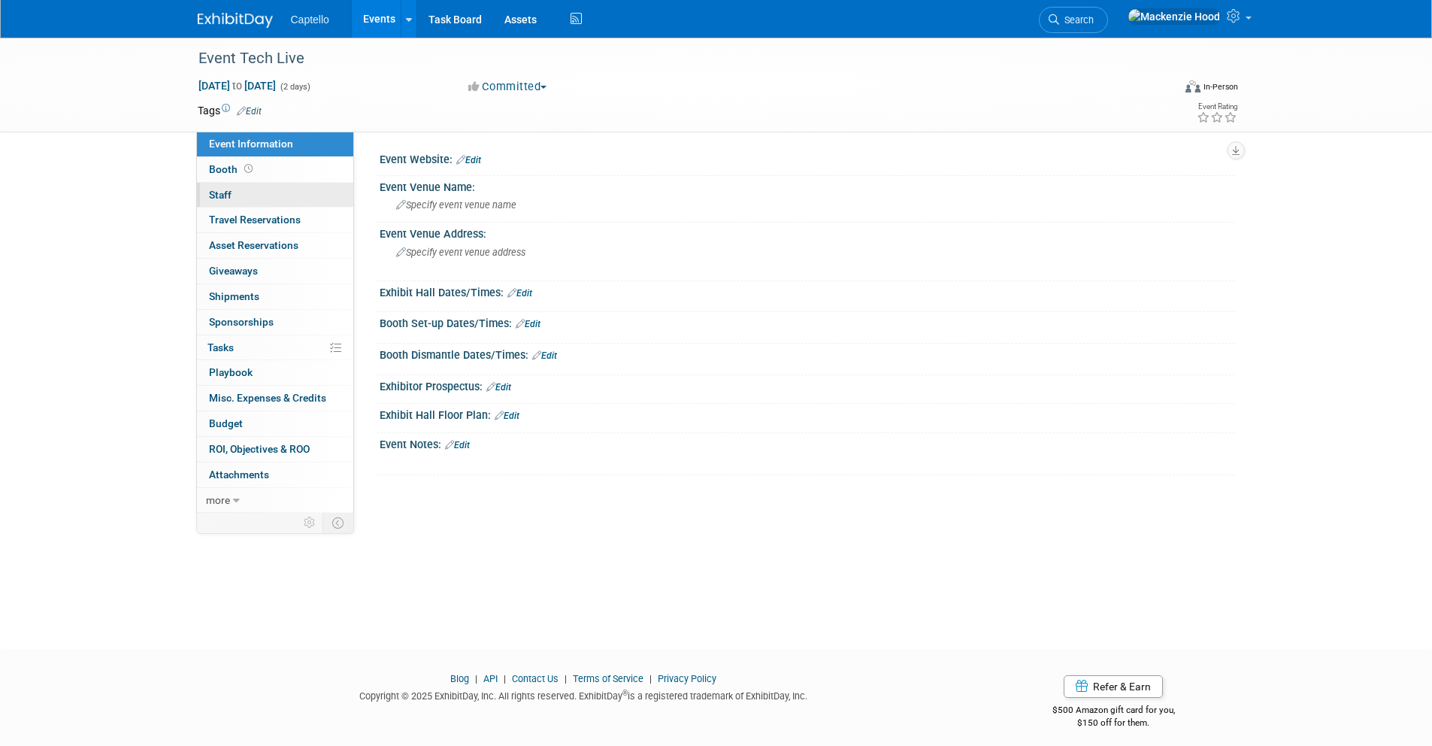
click at [277, 192] on link "0 Staff 0" at bounding box center [275, 195] width 156 height 25
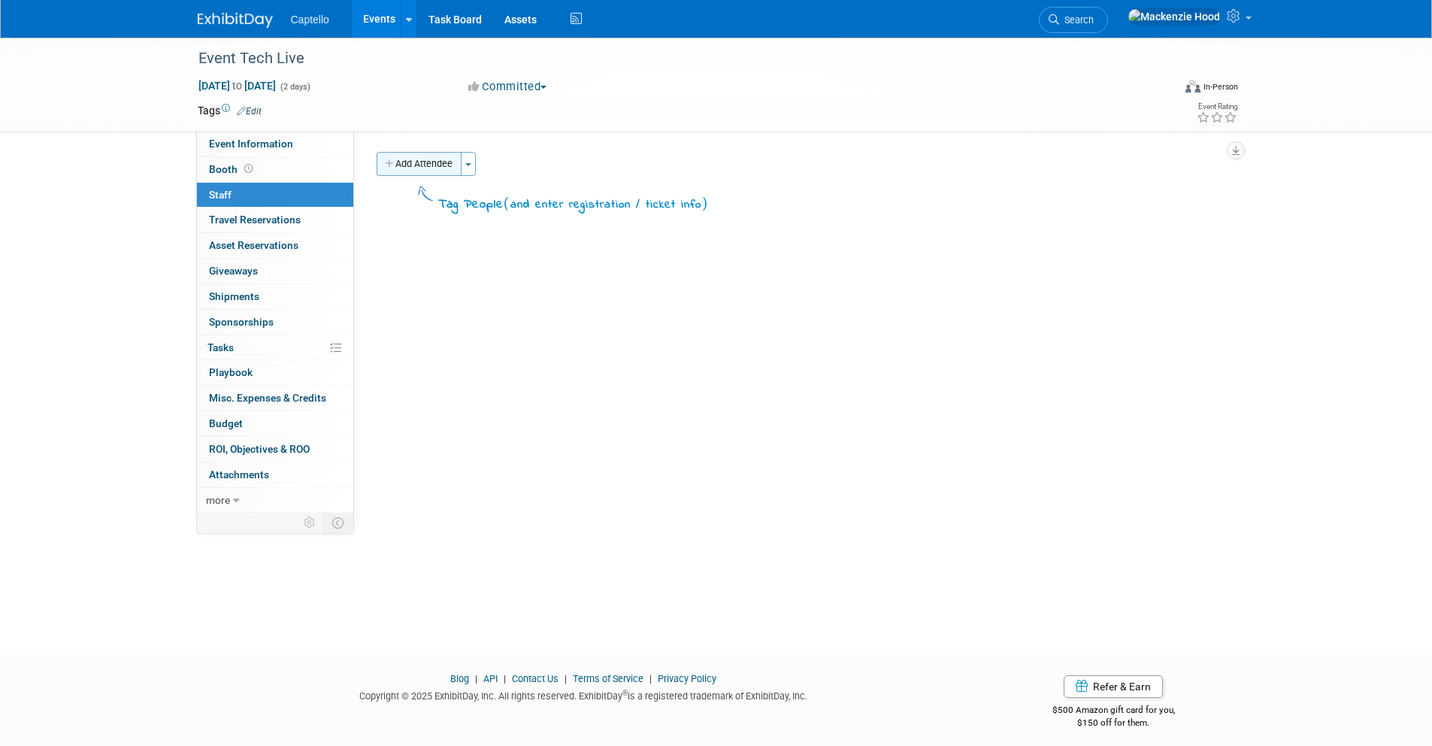
click at [393, 156] on button "Add Attendee" at bounding box center [419, 164] width 85 height 24
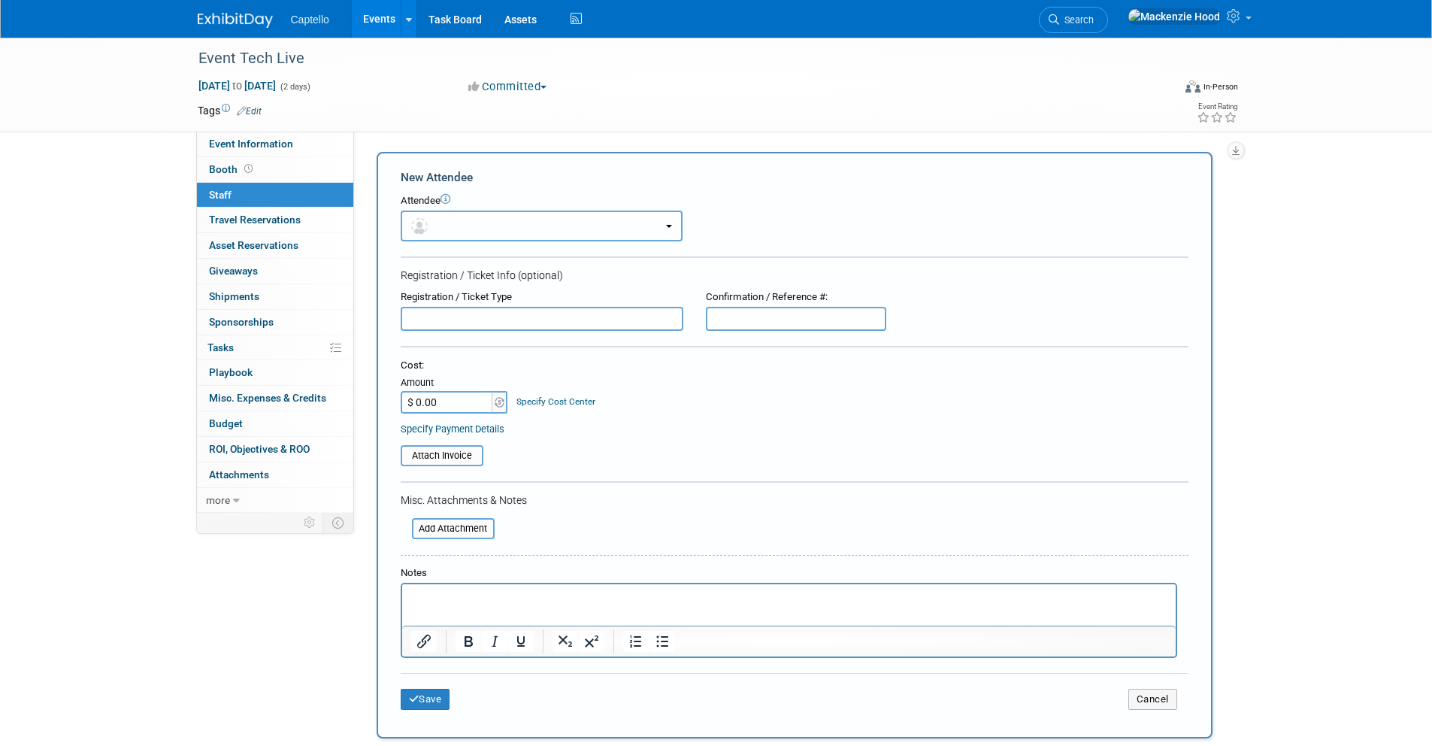
click at [447, 223] on button "button" at bounding box center [542, 225] width 282 height 31
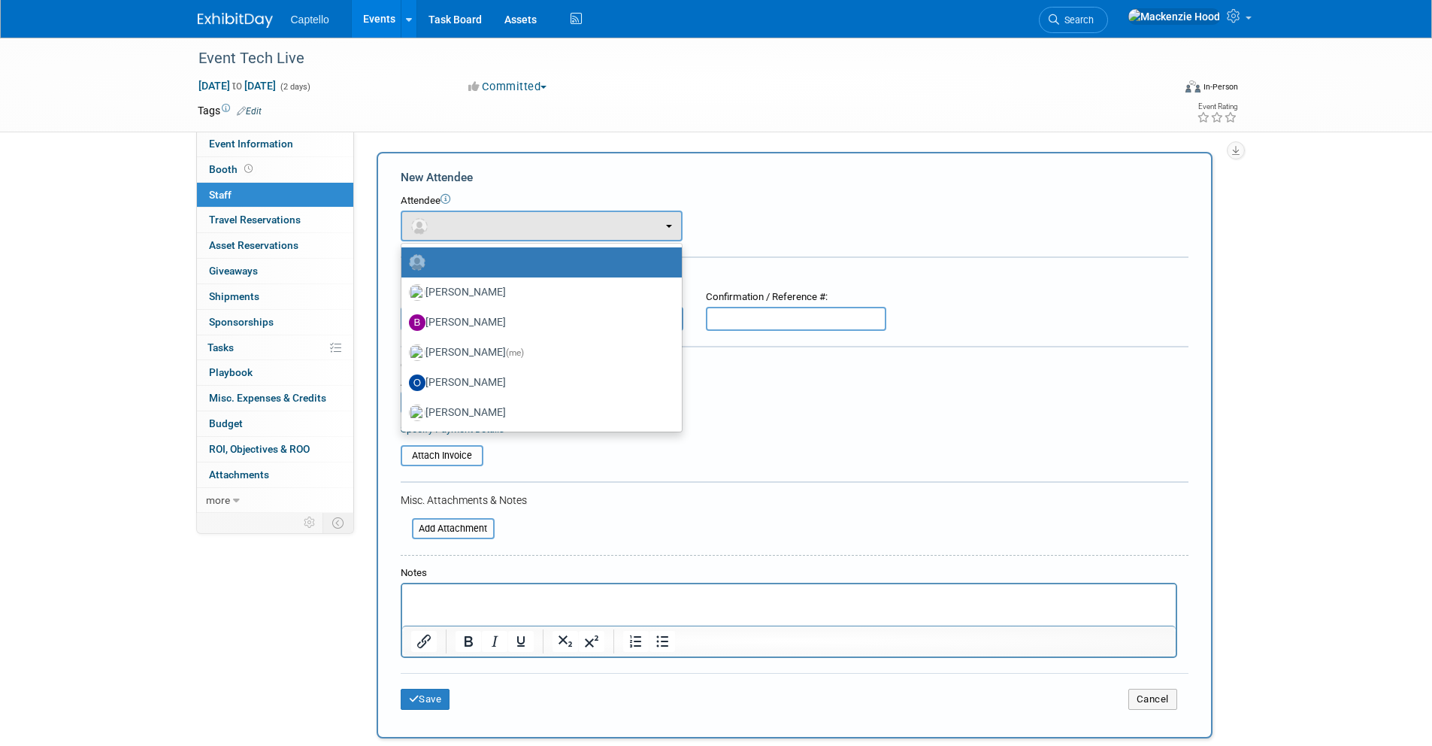
click at [786, 168] on div "New Attendee Attendee <img src="https://www.exhibitday.com/Images/Unassigned-Us…" at bounding box center [795, 445] width 836 height 586
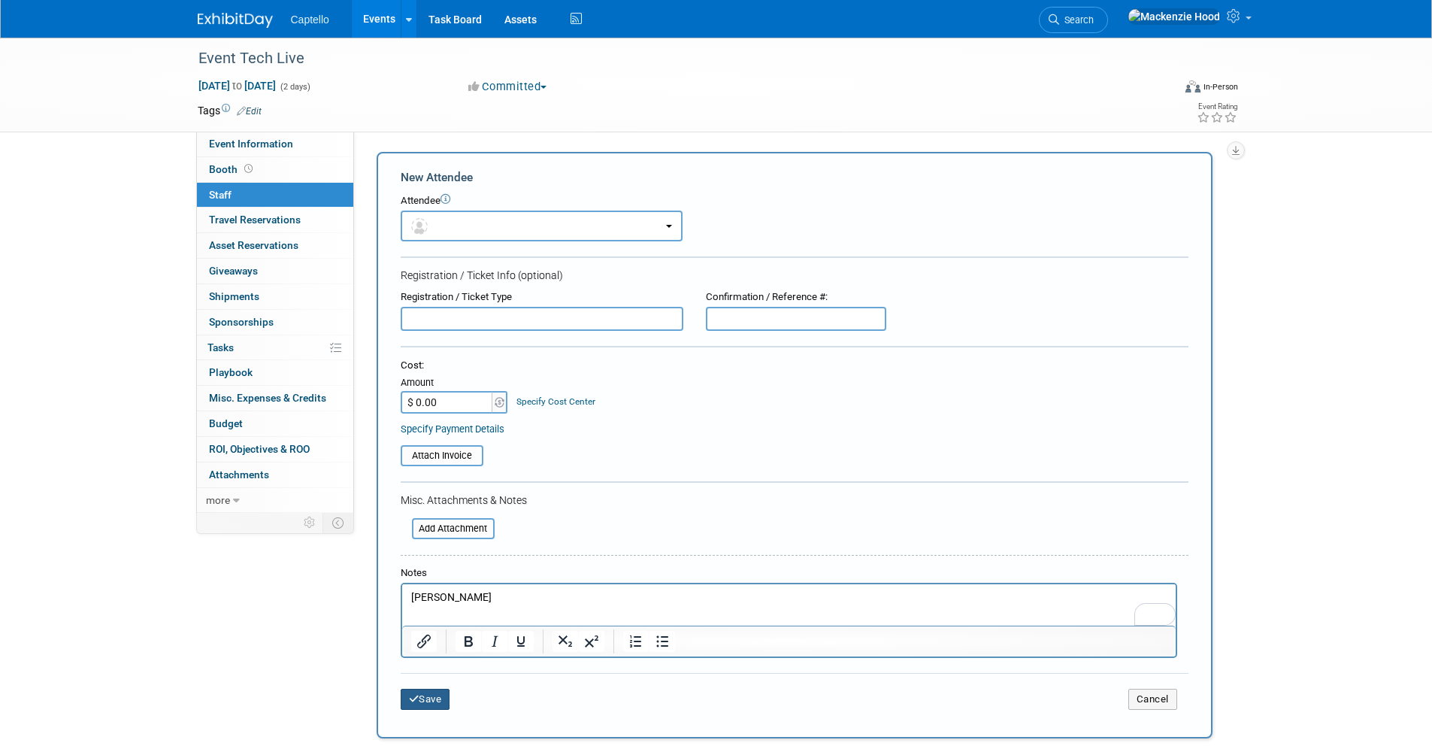
click at [434, 692] on button "Save" at bounding box center [426, 699] width 50 height 21
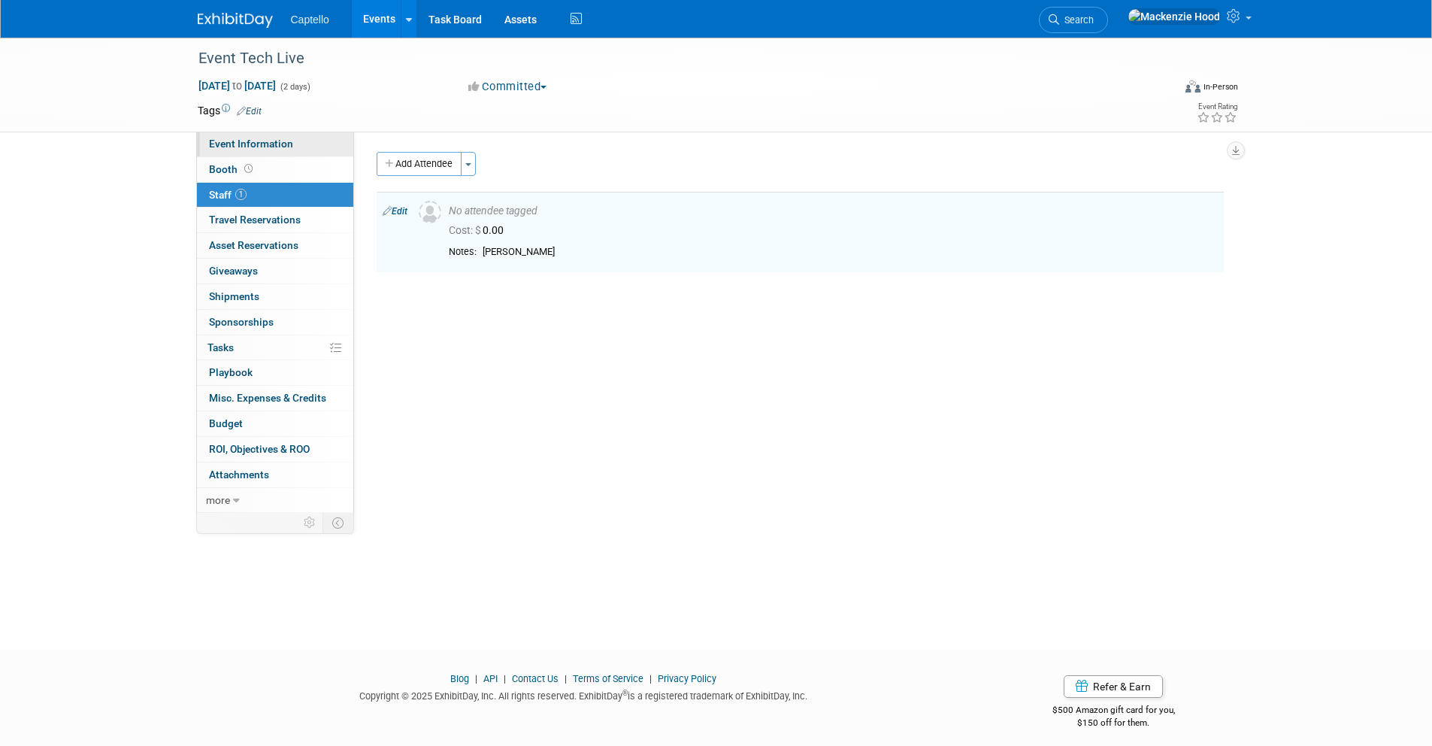
click at [274, 144] on span "Event Information" at bounding box center [251, 144] width 84 height 12
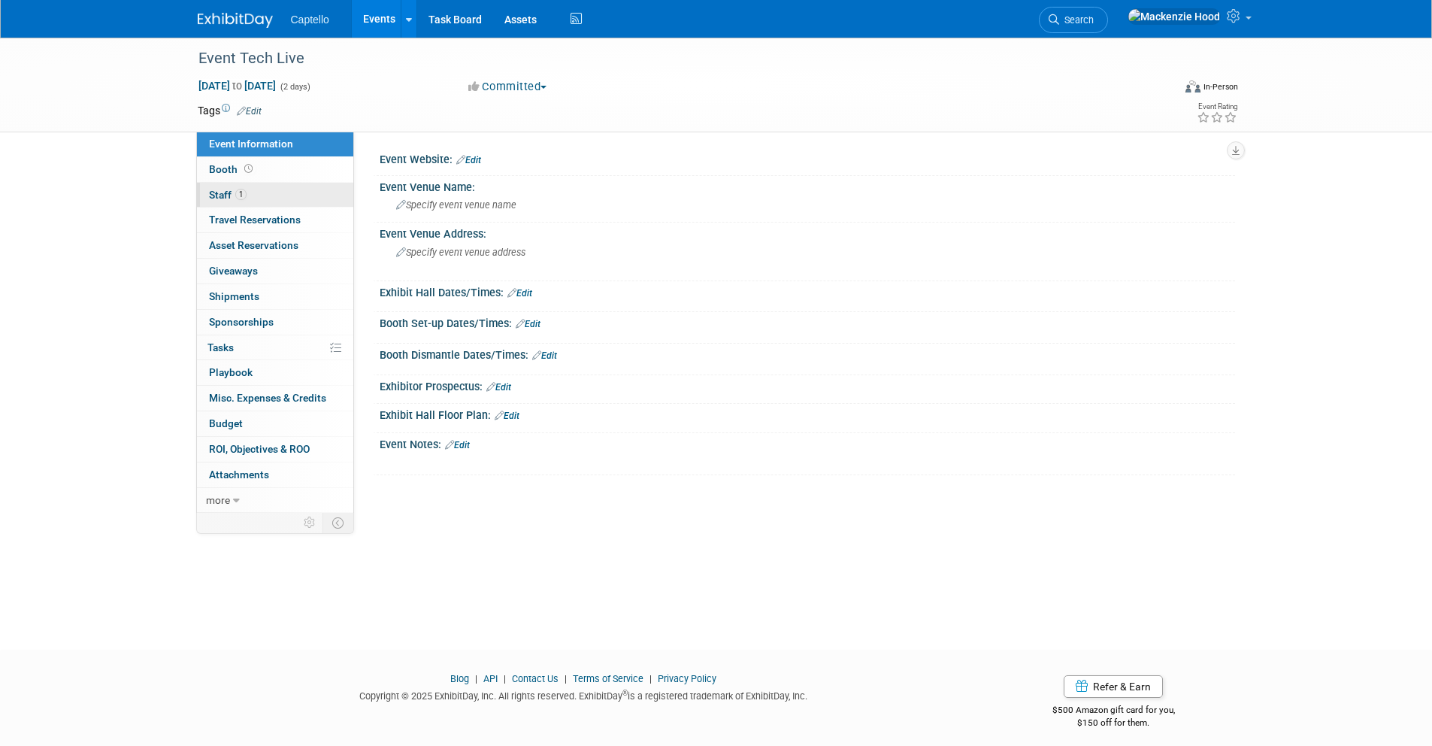
click at [286, 192] on link "1 Staff 1" at bounding box center [275, 195] width 156 height 25
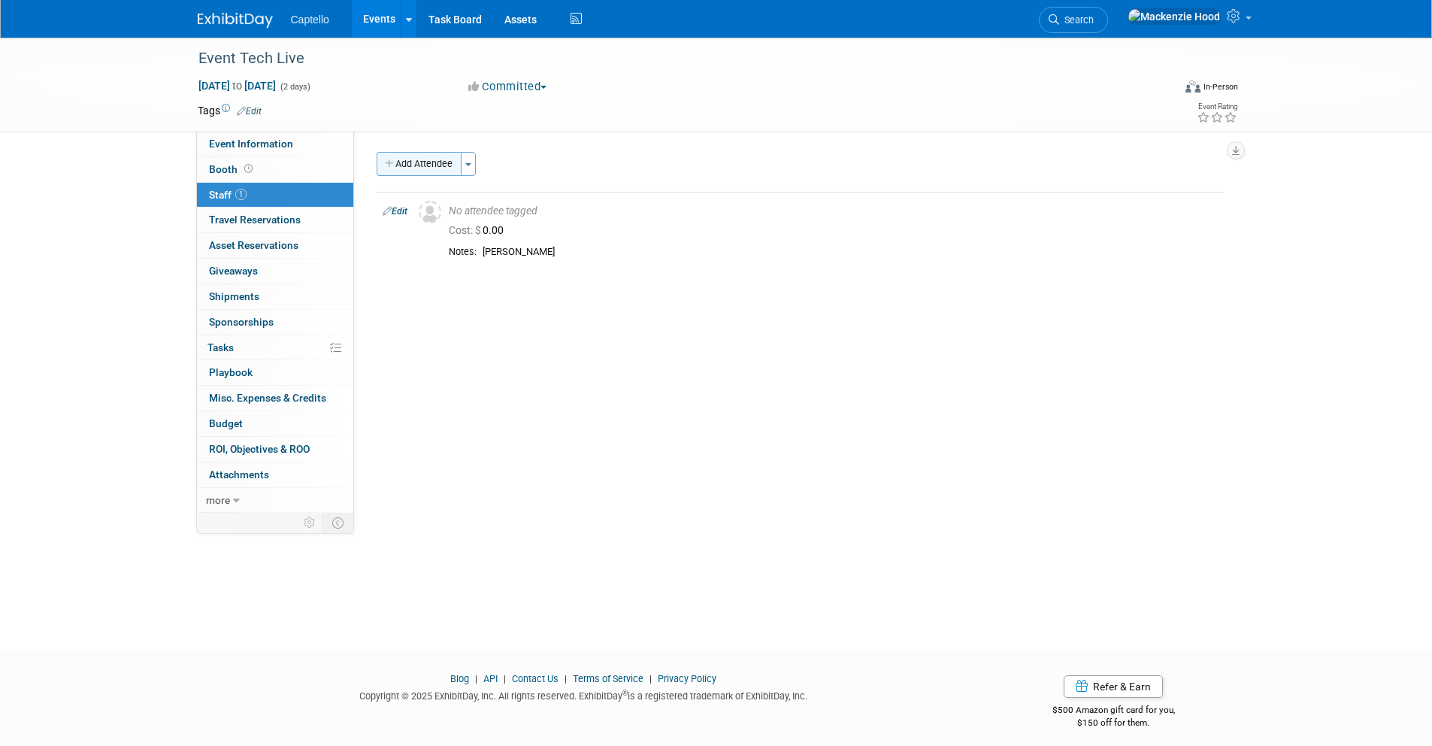
click at [460, 163] on button "Add Attendee" at bounding box center [419, 164] width 85 height 24
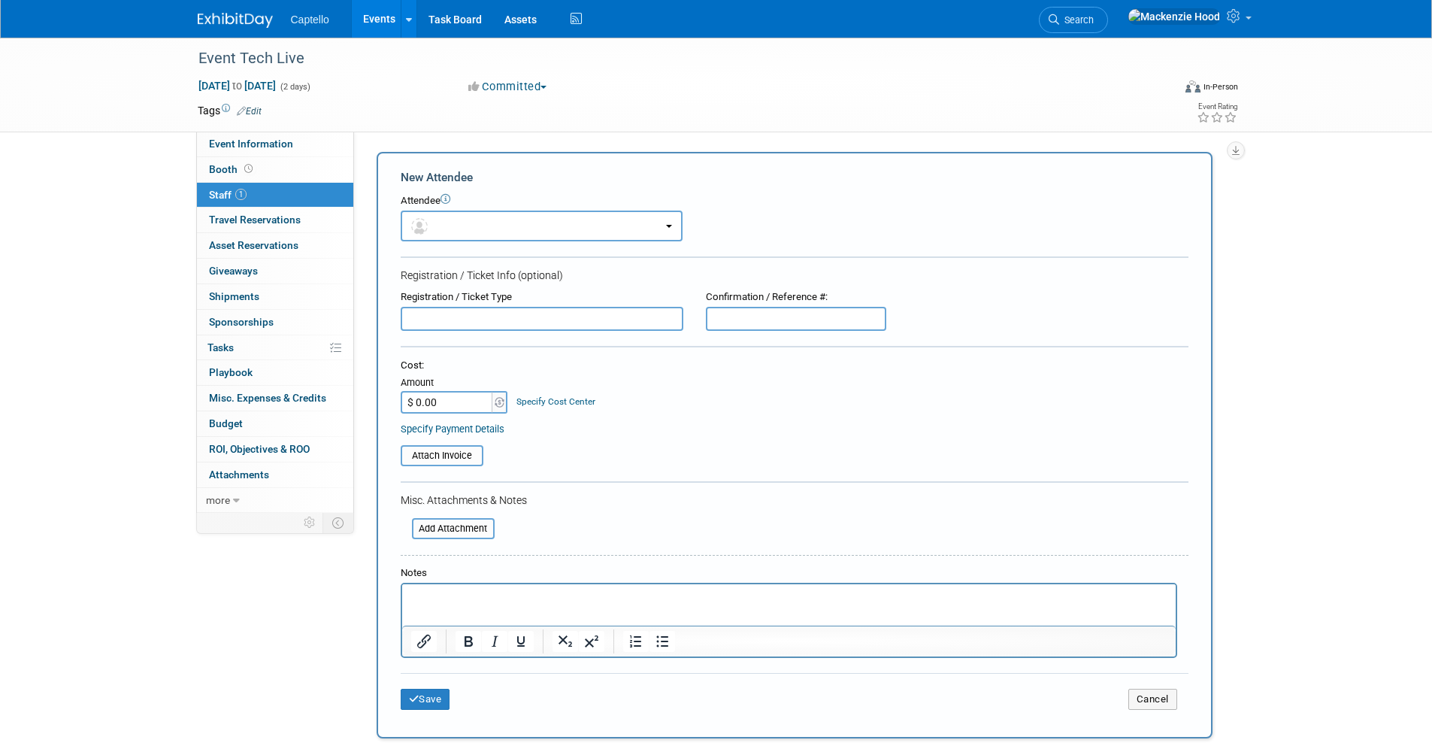
click at [592, 329] on input "text" at bounding box center [542, 319] width 283 height 24
click at [725, 252] on form "New Attendee Attendee <img src="https://www.exhibitday.com/Images/Unassigned-Us…" at bounding box center [795, 445] width 788 height 552
click at [419, 690] on button "Save" at bounding box center [426, 699] width 50 height 21
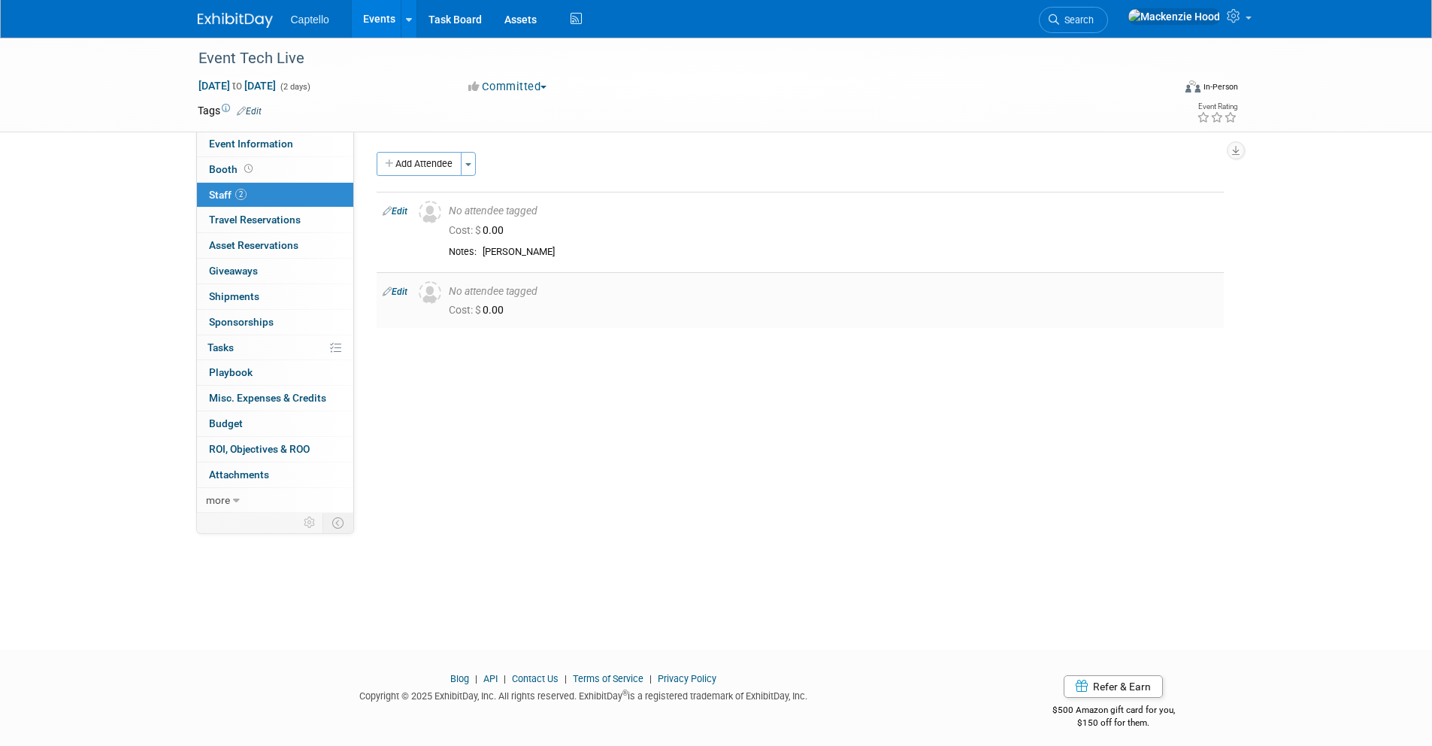
click at [398, 288] on link "Edit" at bounding box center [395, 291] width 25 height 11
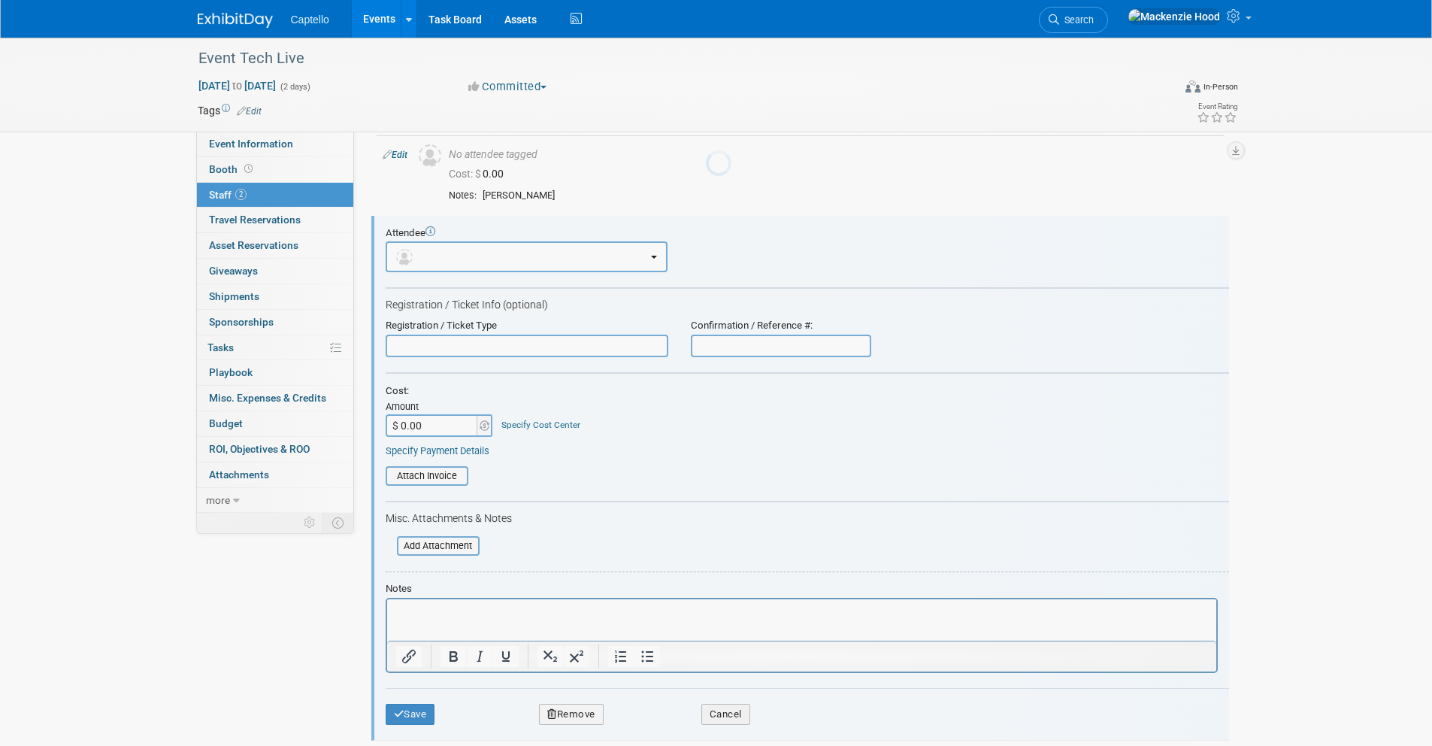
scroll to position [101, 0]
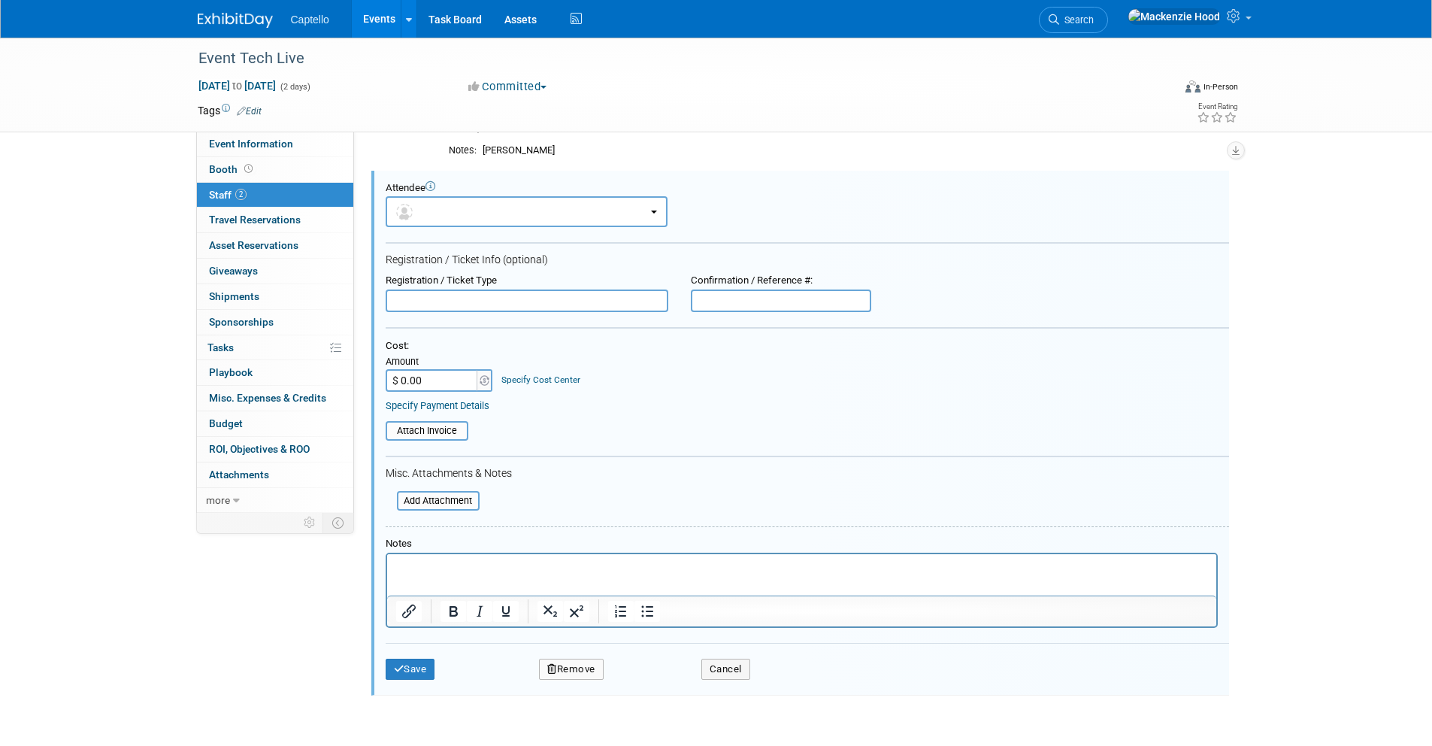
click at [580, 665] on button "Remove" at bounding box center [571, 668] width 65 height 21
click at [652, 671] on link "Yes" at bounding box center [653, 681] width 44 height 24
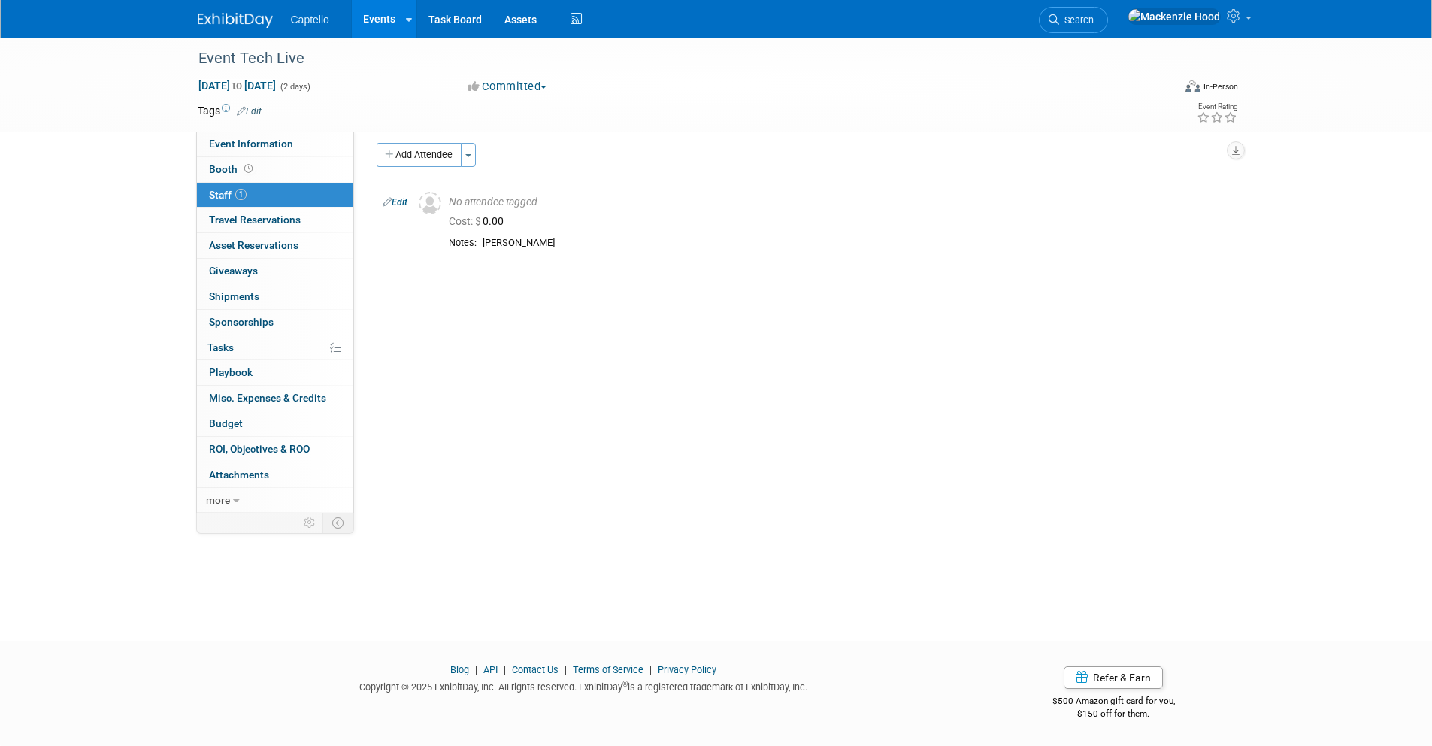
scroll to position [0, 0]
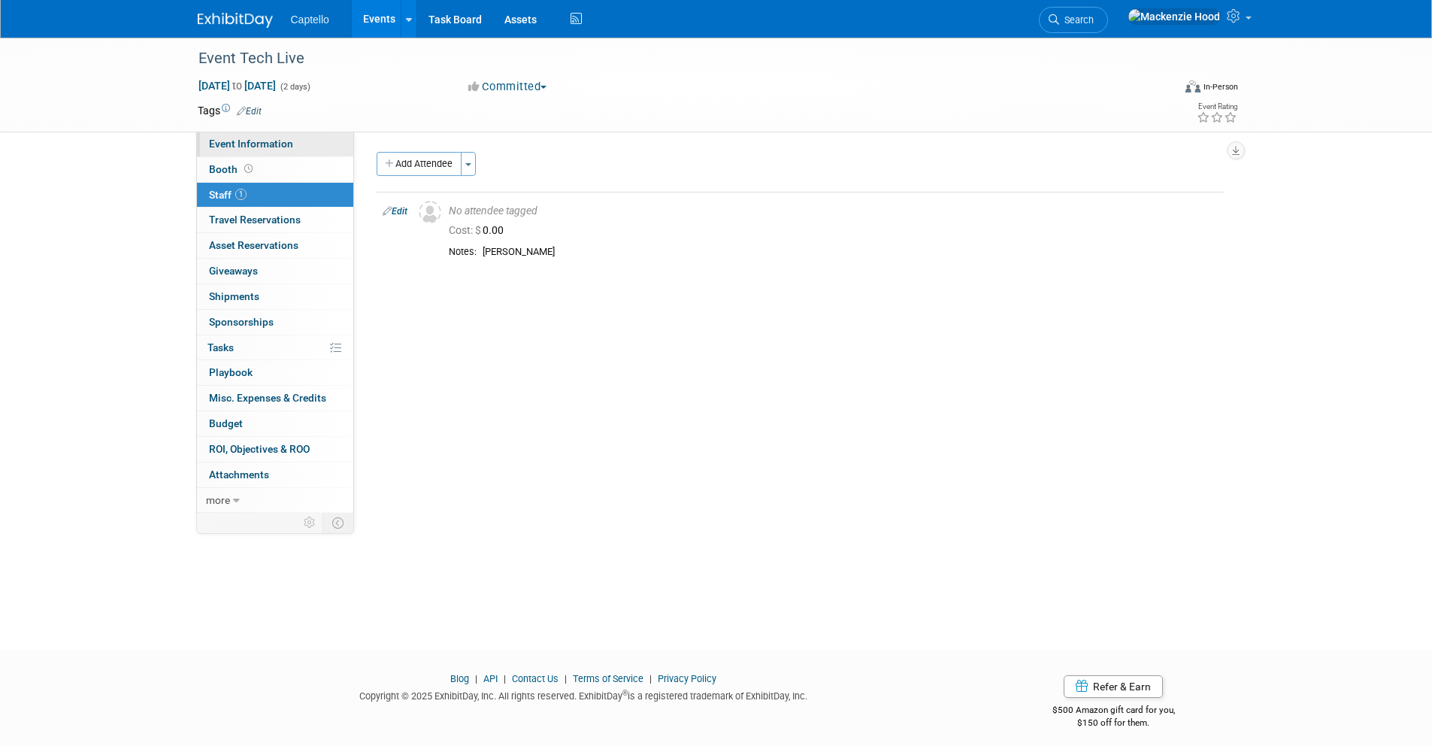
click at [278, 141] on span "Event Information" at bounding box center [251, 144] width 84 height 12
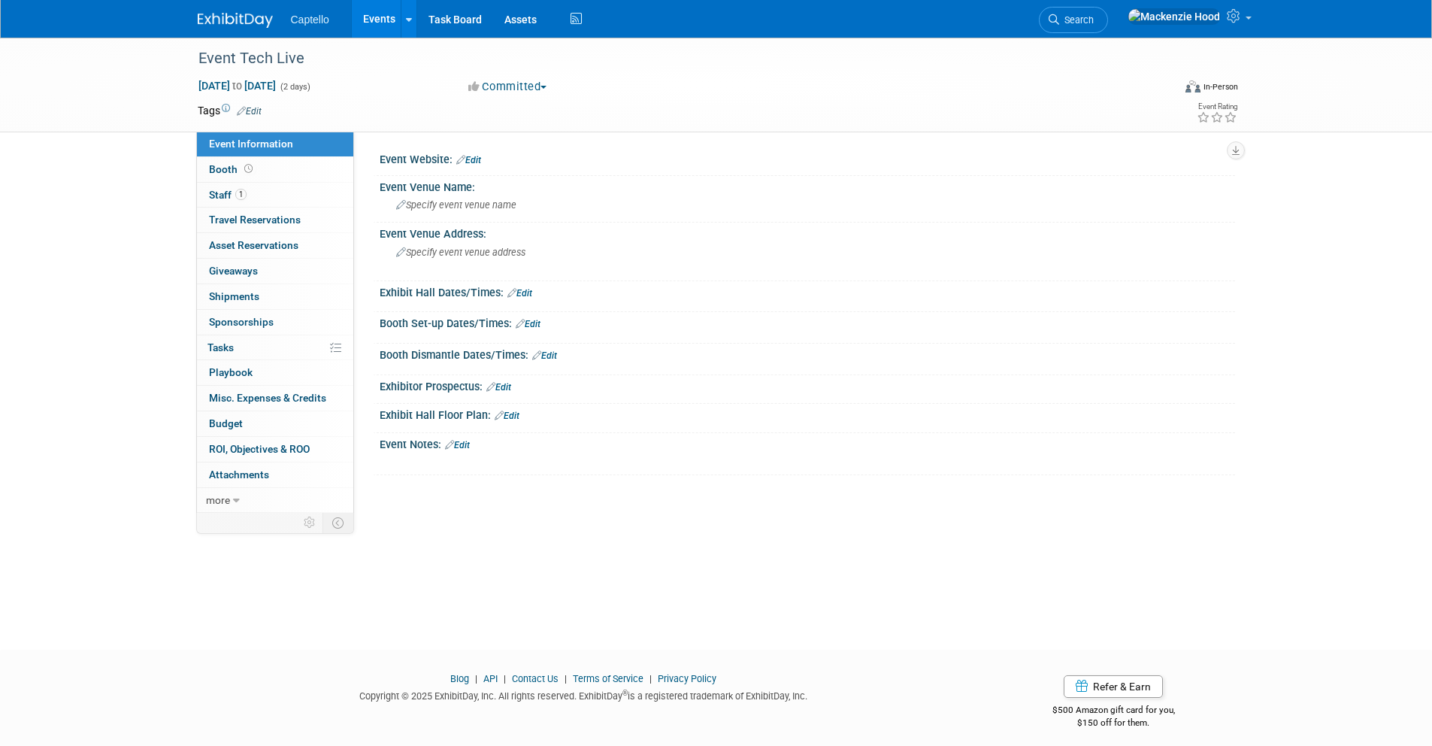
click at [213, 17] on img at bounding box center [235, 20] width 75 height 15
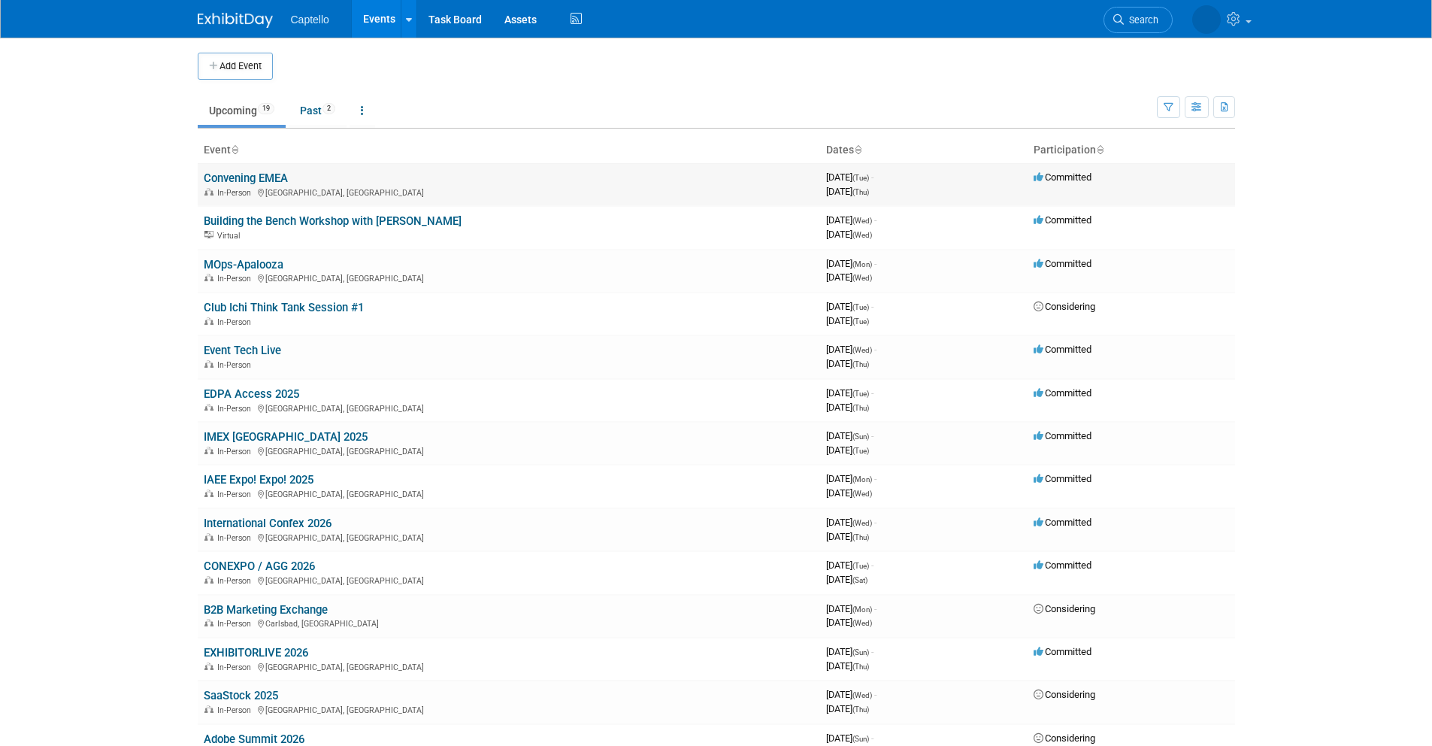
click at [226, 179] on link "Convening EMEA" at bounding box center [246, 178] width 84 height 14
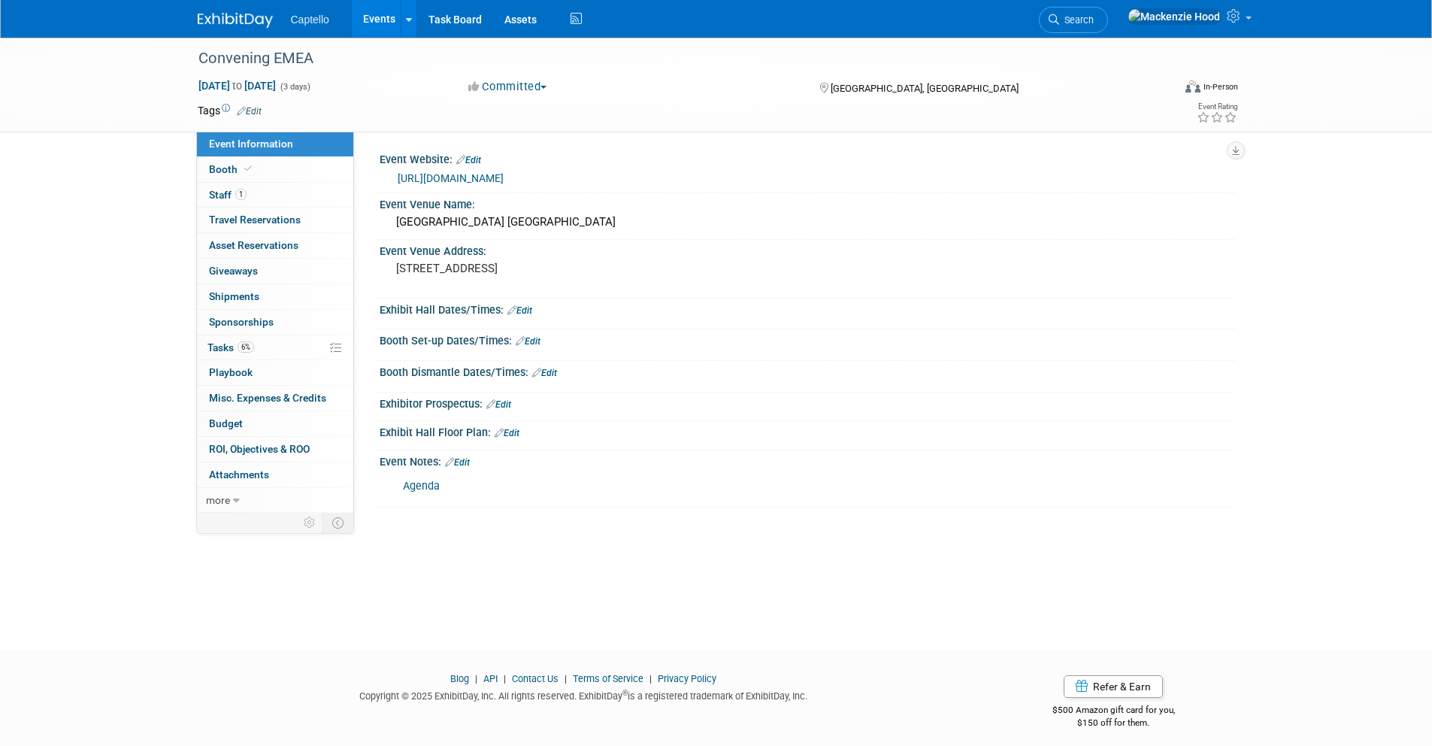
click at [263, 104] on td at bounding box center [662, 110] width 800 height 15
click at [258, 108] on link "Edit" at bounding box center [249, 111] width 25 height 11
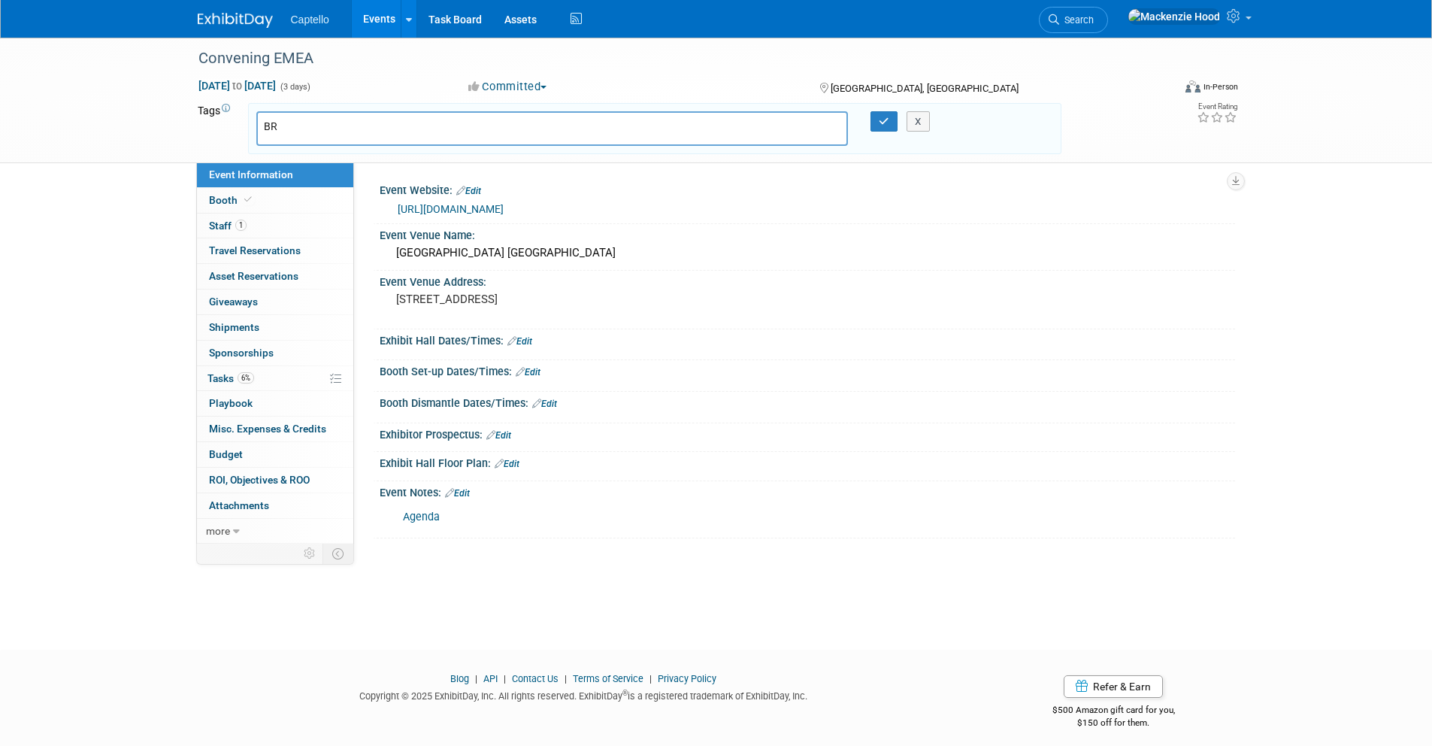
type input "B"
type input "BDR Show"
click at [884, 119] on icon "button" at bounding box center [884, 122] width 11 height 10
type input "BDR Show"
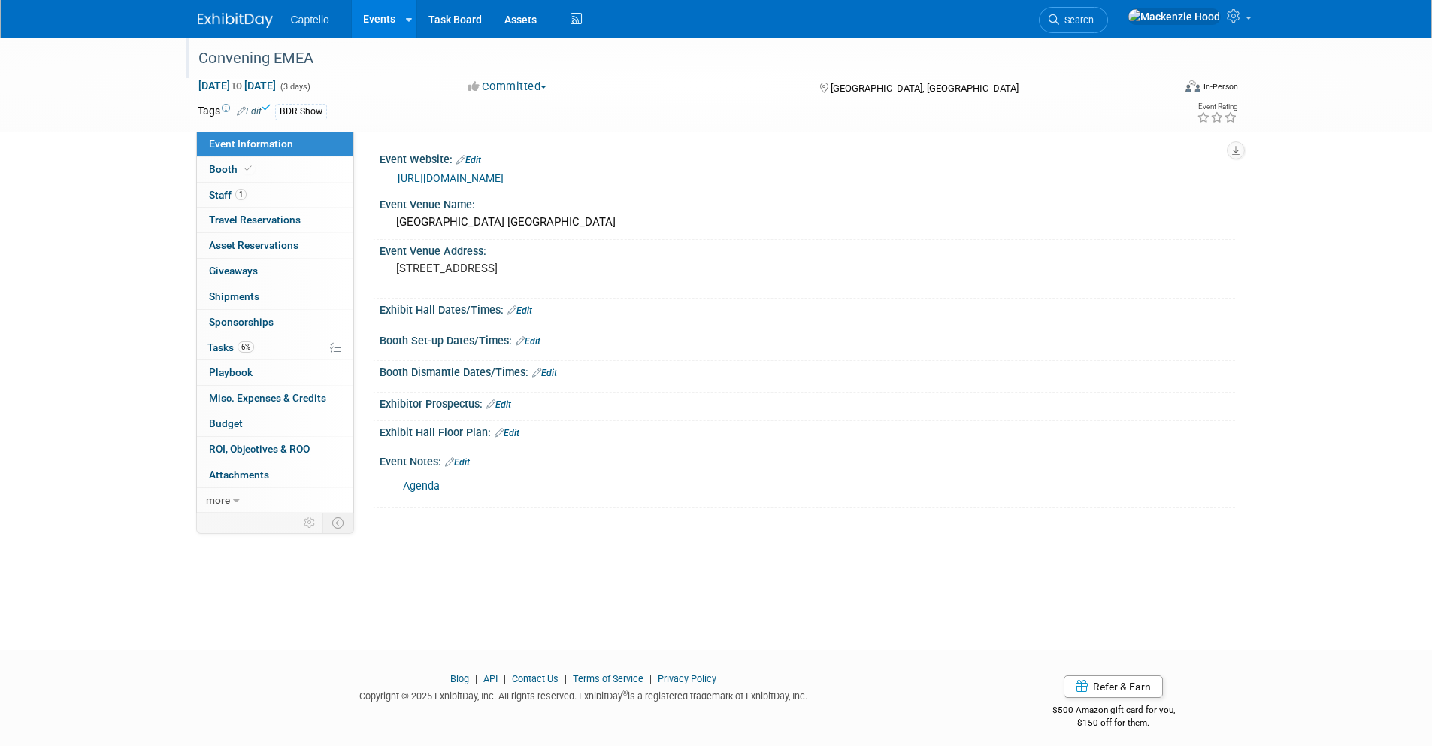
click at [262, 60] on div "Convening EMEA" at bounding box center [671, 58] width 957 height 27
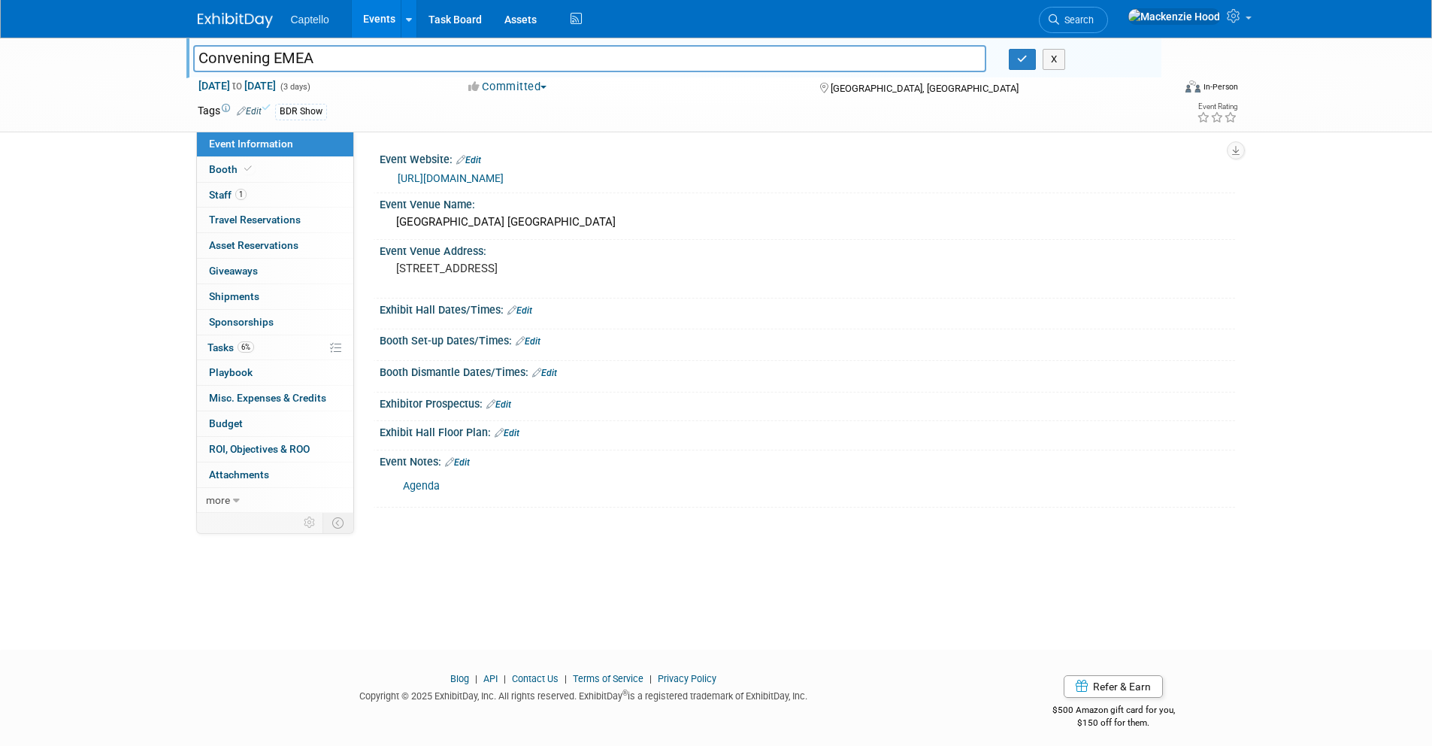
click at [213, 14] on img at bounding box center [235, 20] width 75 height 15
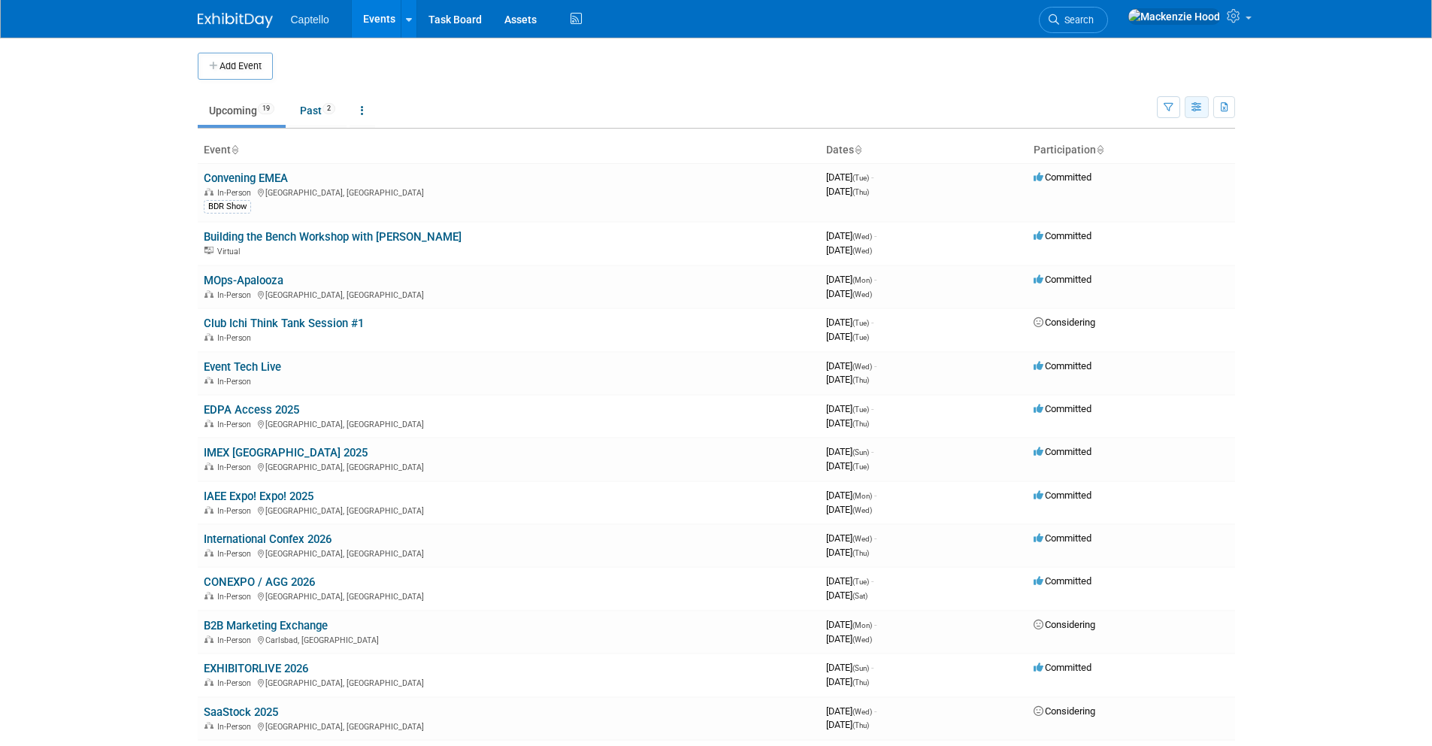
click at [1189, 103] on button "button" at bounding box center [1197, 107] width 24 height 22
click at [1168, 104] on icon "button" at bounding box center [1169, 108] width 10 height 10
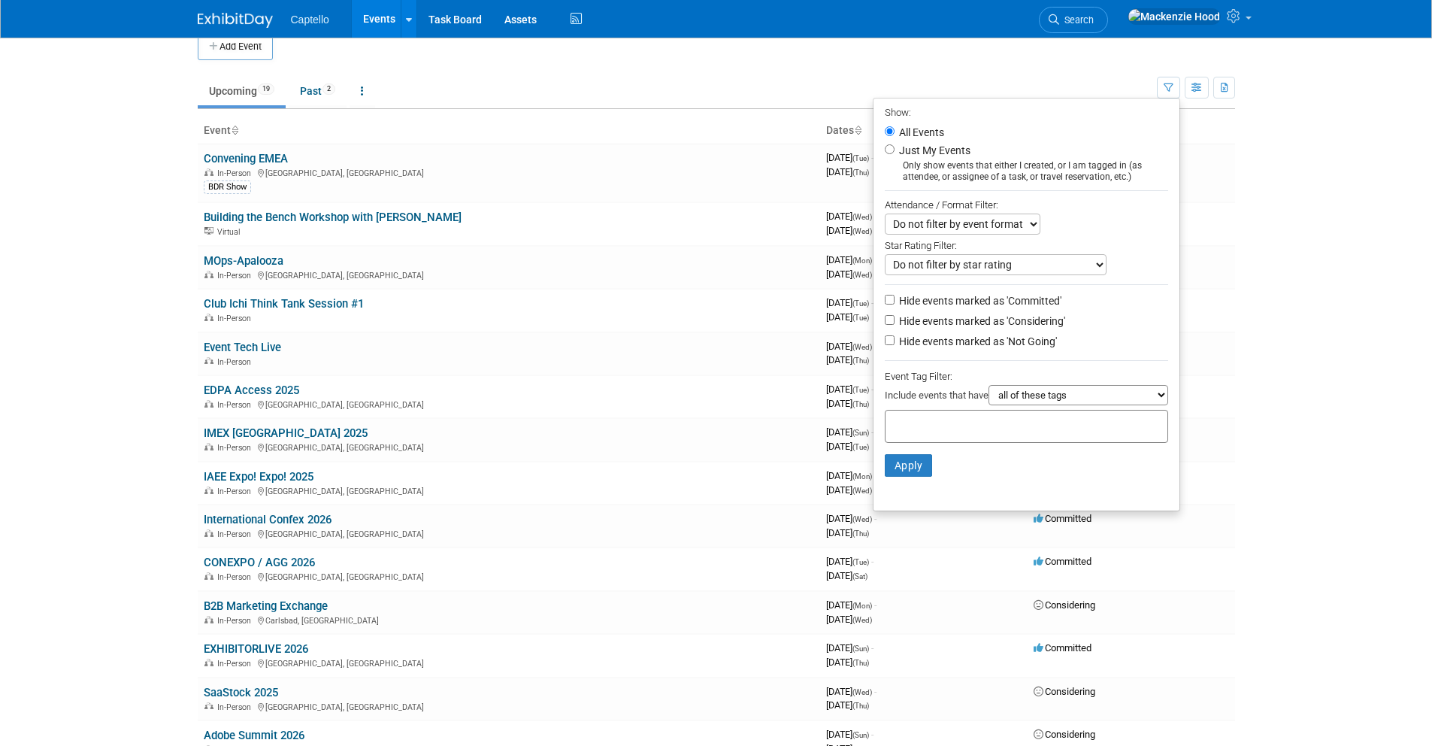
scroll to position [17, 0]
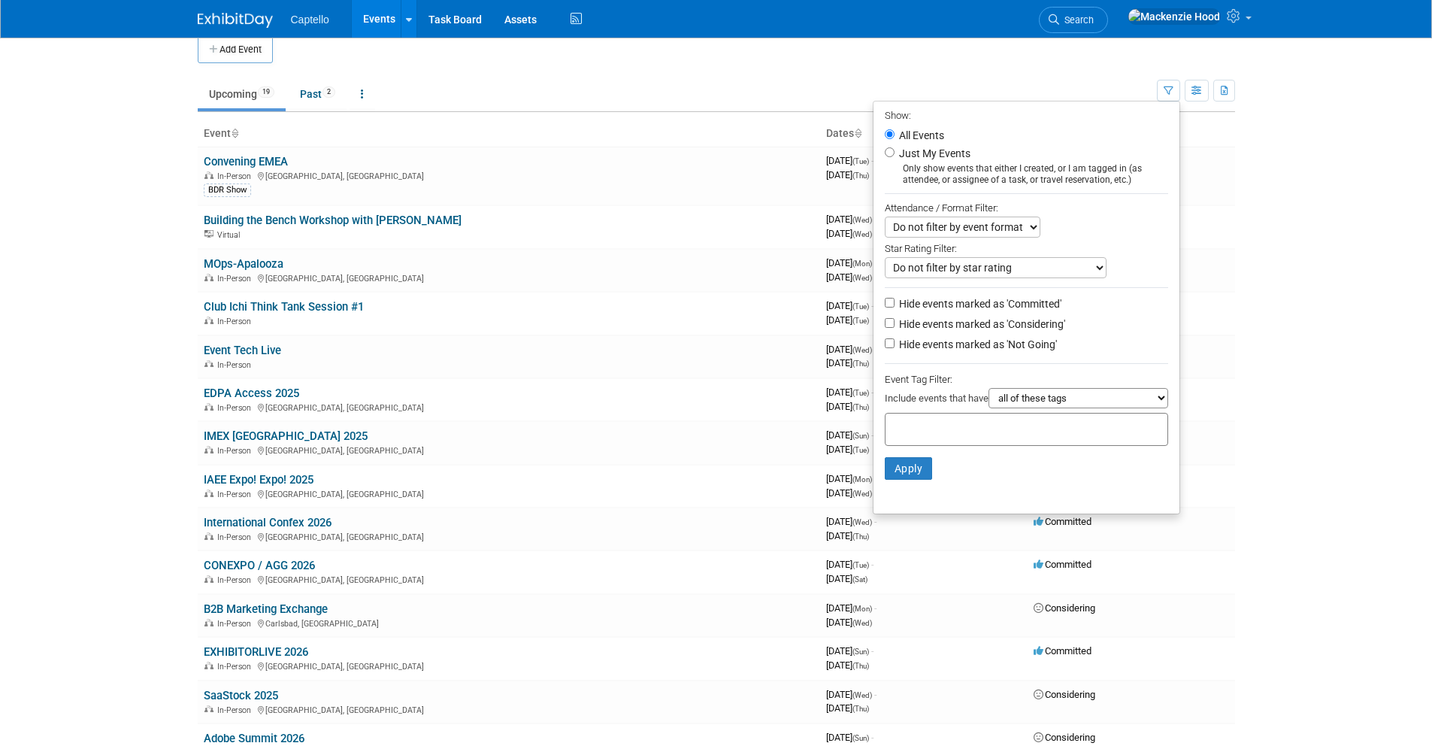
click at [1103, 405] on select "all of these tags any one of these tags only and exactly these specific tags" at bounding box center [1078, 398] width 180 height 20
click at [1308, 245] on body "Captello Events Add Event Bulk Upload Events Shareable Event Boards Recently Vi…" at bounding box center [716, 356] width 1432 height 746
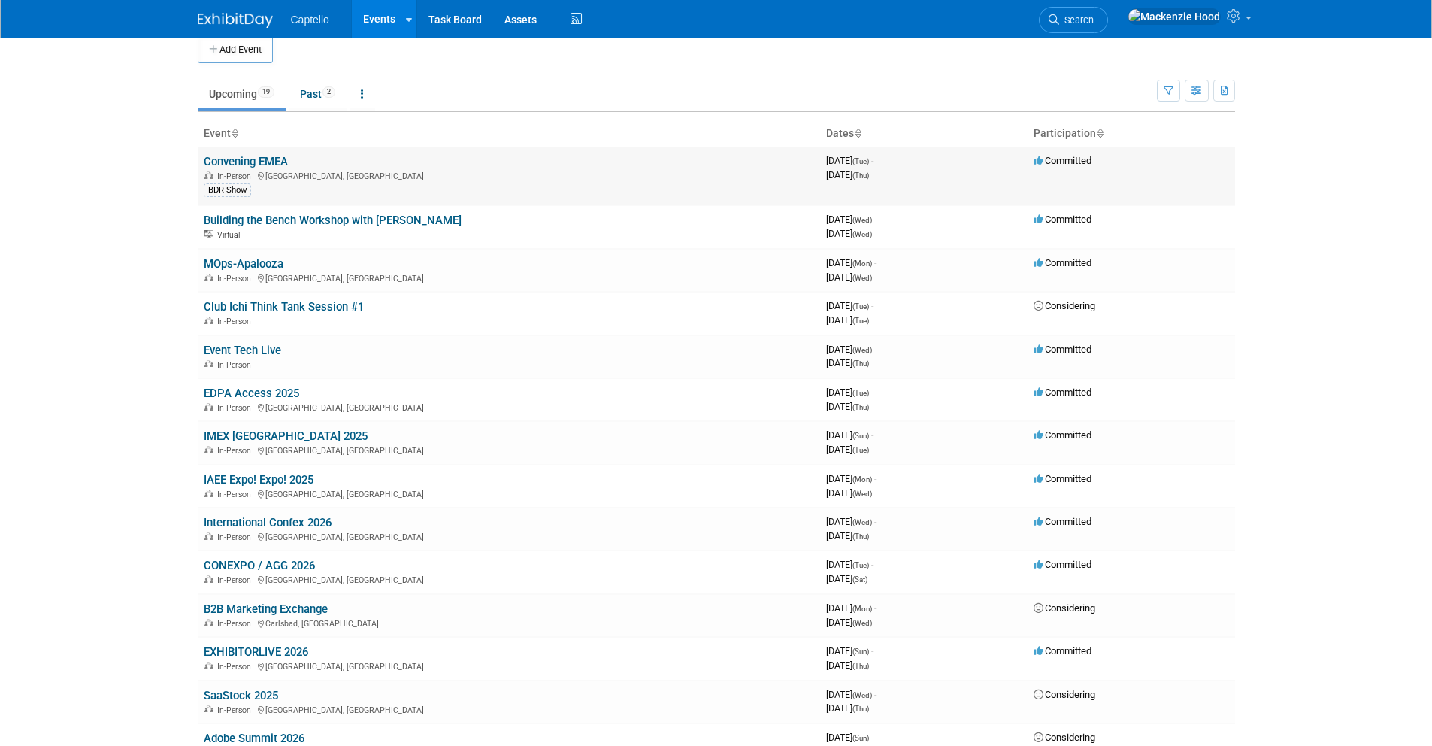
click at [274, 162] on link "Convening EMEA" at bounding box center [246, 162] width 84 height 14
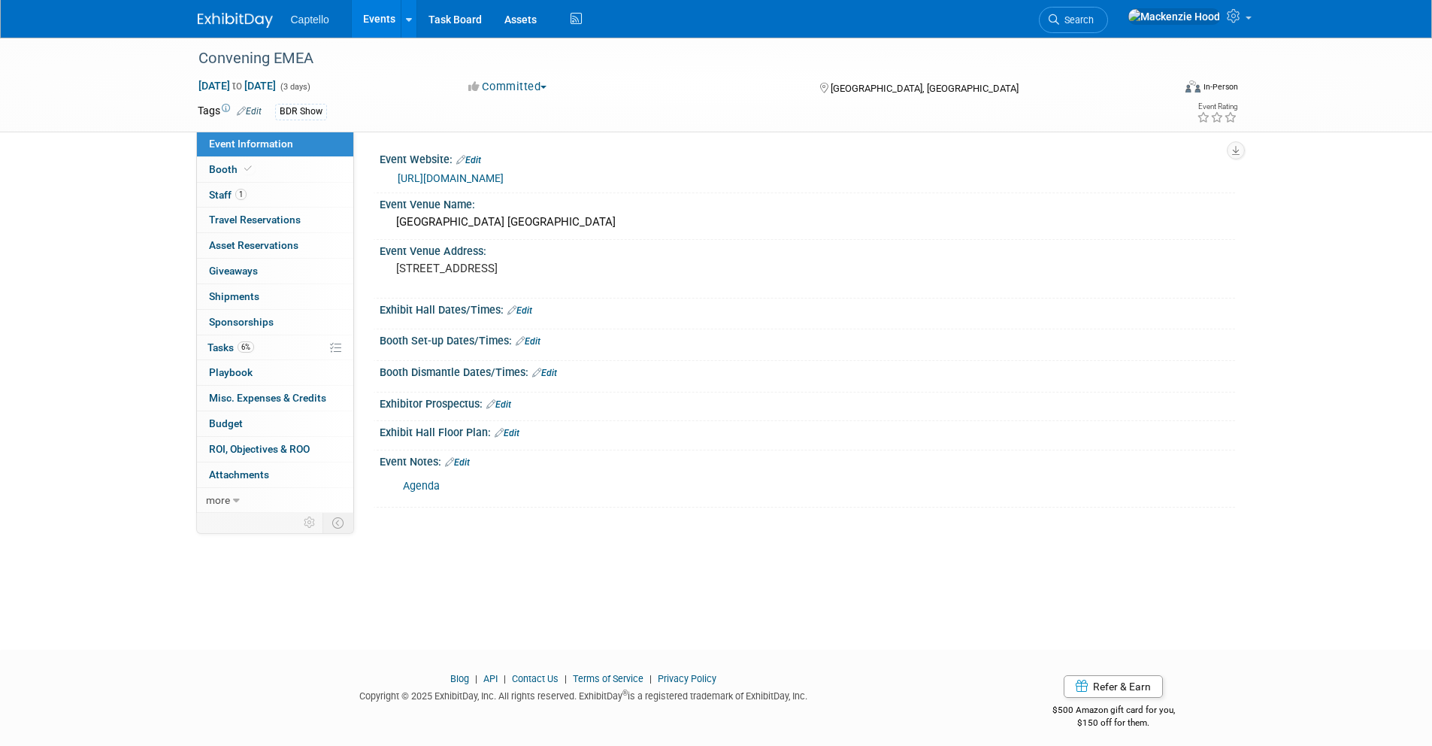
click at [274, 108] on td "BDR Show" at bounding box center [662, 111] width 800 height 17
click at [261, 109] on link "Edit" at bounding box center [249, 111] width 25 height 11
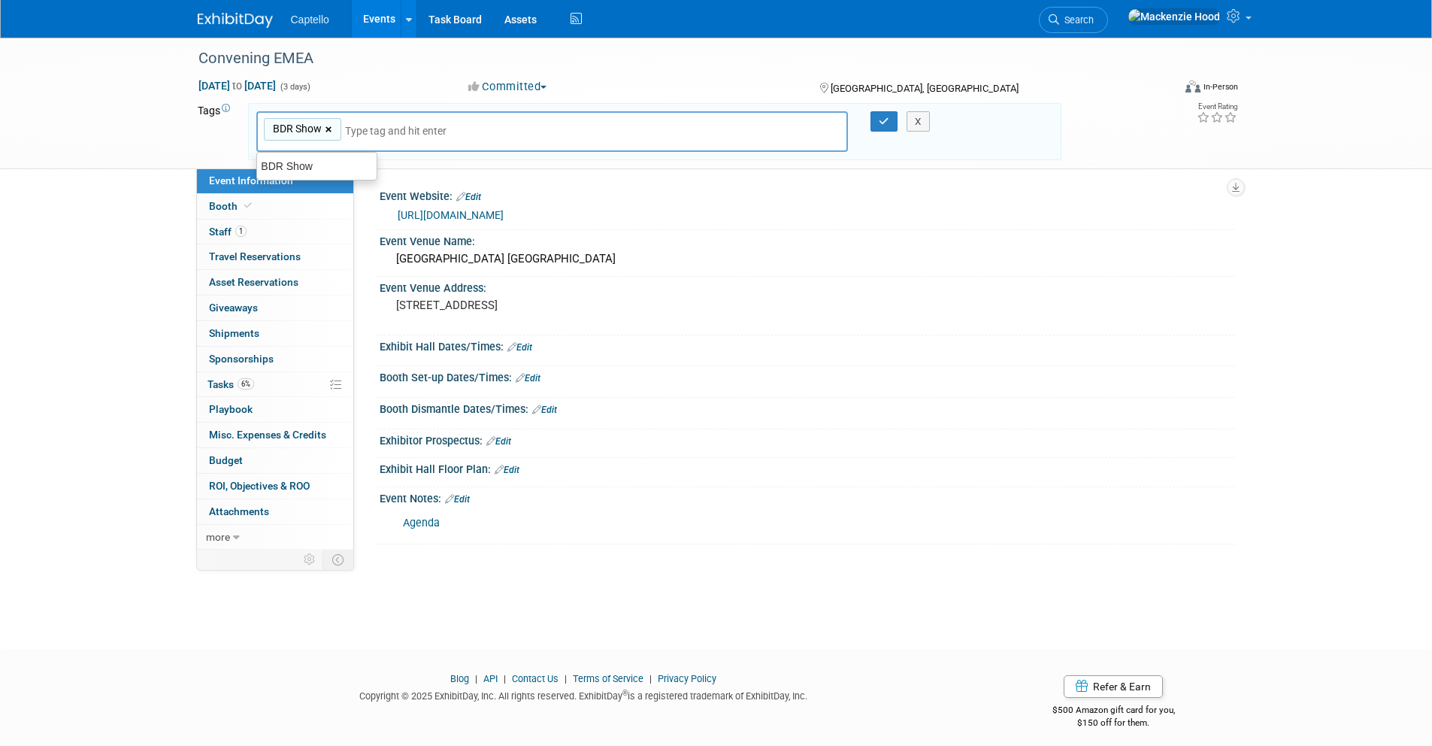
click at [332, 128] on link "×" at bounding box center [330, 129] width 10 height 17
click at [140, 117] on div "Convening EMEA Oct 14, 2025 to Oct 16, 2025 (3 days) Oct 14, 2025 to Oct 16, 20…" at bounding box center [716, 101] width 1432 height 126
click at [913, 120] on button "X" at bounding box center [918, 121] width 23 height 21
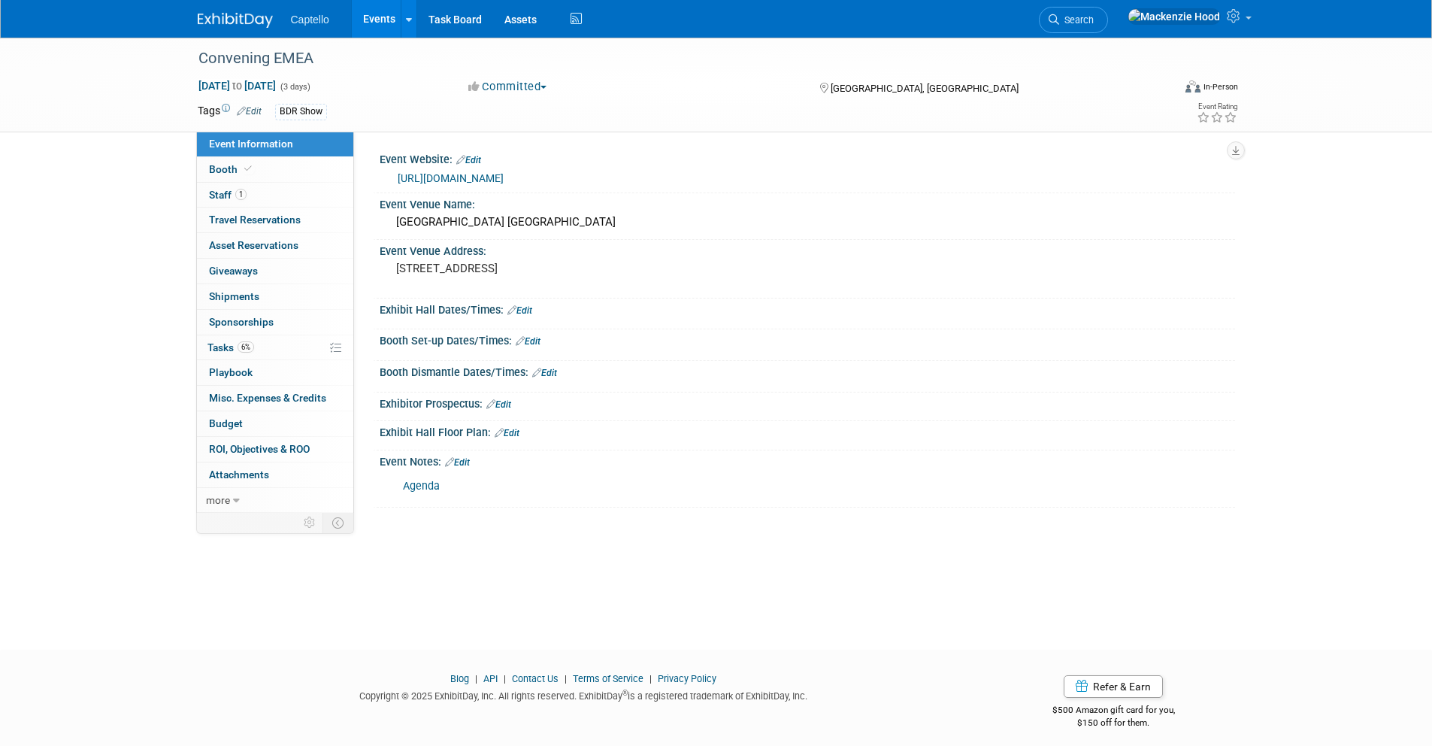
click at [237, 111] on icon at bounding box center [241, 111] width 9 height 10
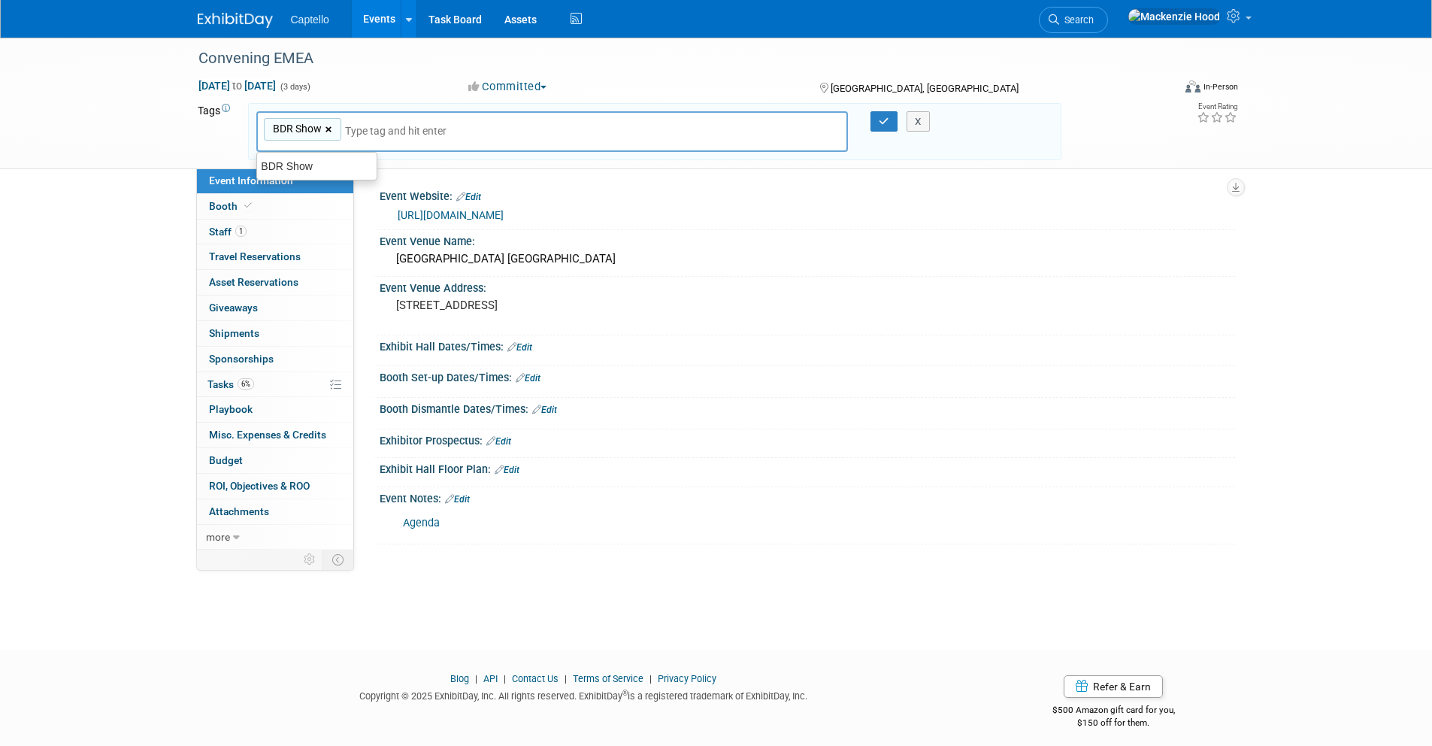
click at [327, 127] on link "×" at bounding box center [330, 129] width 10 height 17
click at [886, 119] on icon "button" at bounding box center [884, 122] width 11 height 10
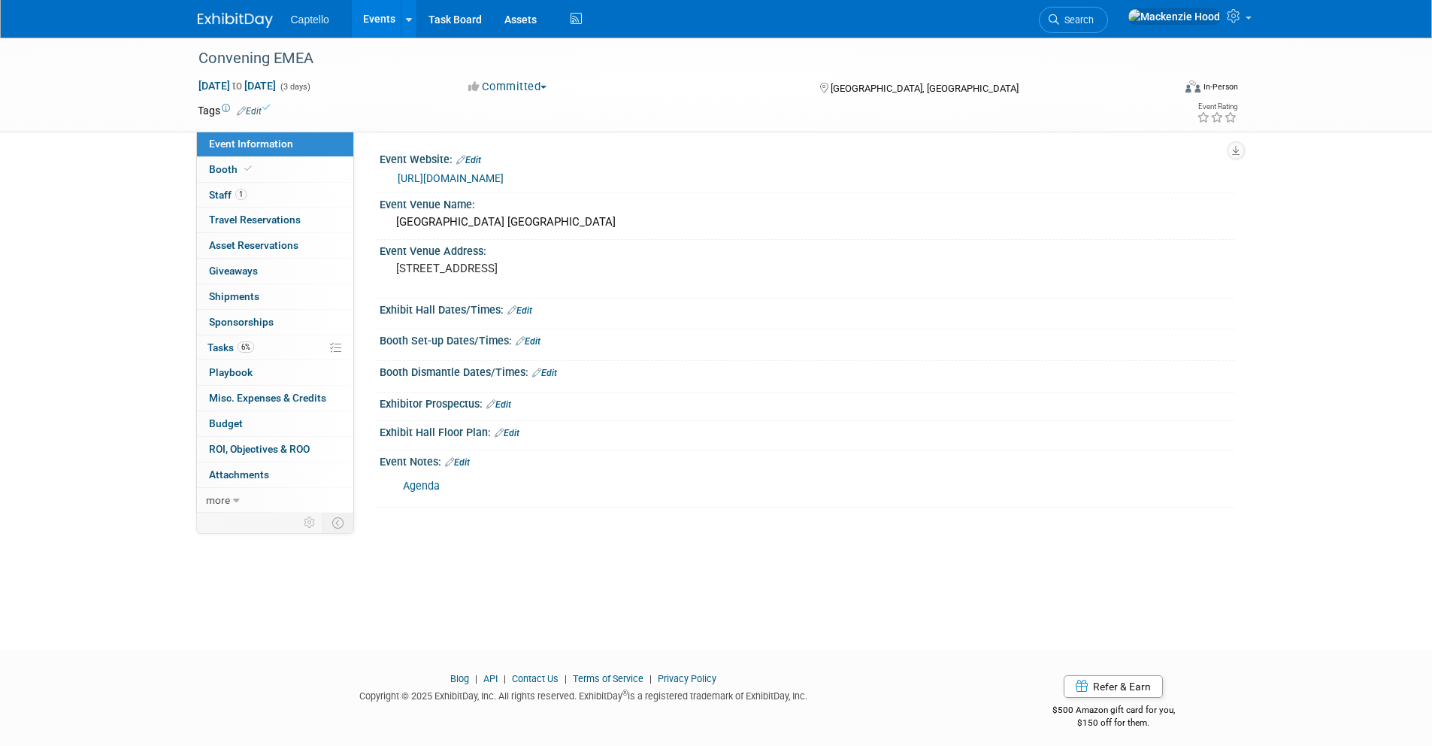
click at [117, 79] on div "Convening EMEA Oct 14, 2025 to Oct 16, 2025 (3 days) Oct 14, 2025 to Oct 16, 20…" at bounding box center [716, 85] width 1432 height 95
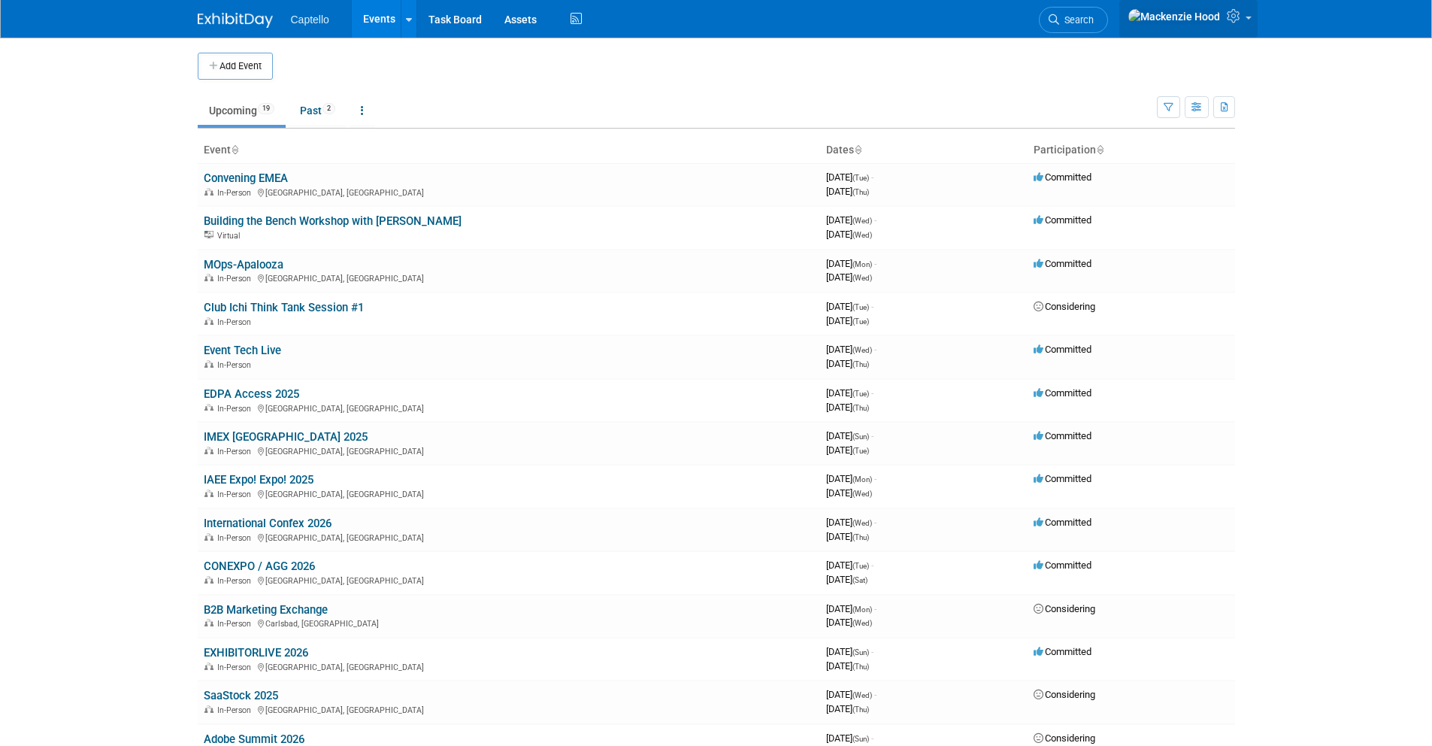
click at [1229, 21] on icon at bounding box center [1235, 16] width 17 height 14
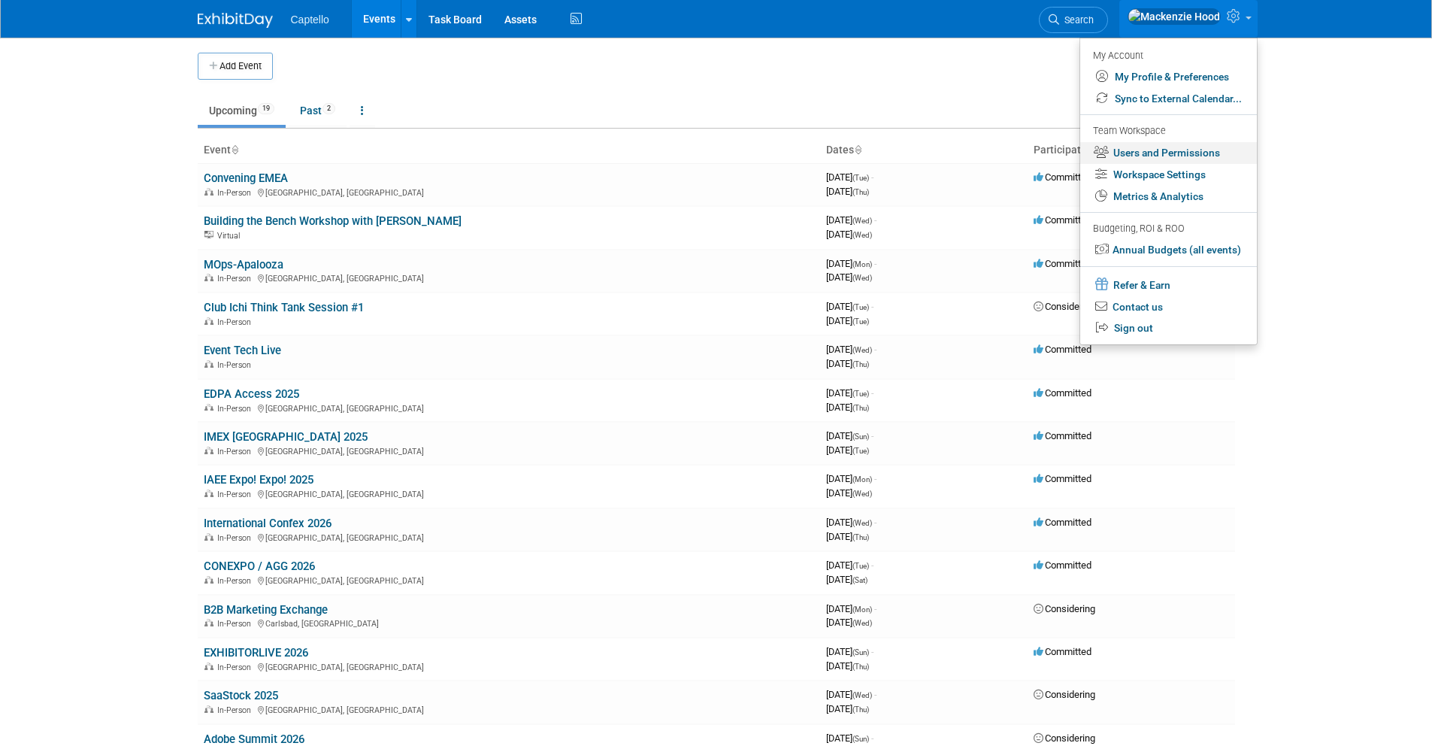
click at [1152, 153] on link "Users and Permissions" at bounding box center [1168, 153] width 177 height 22
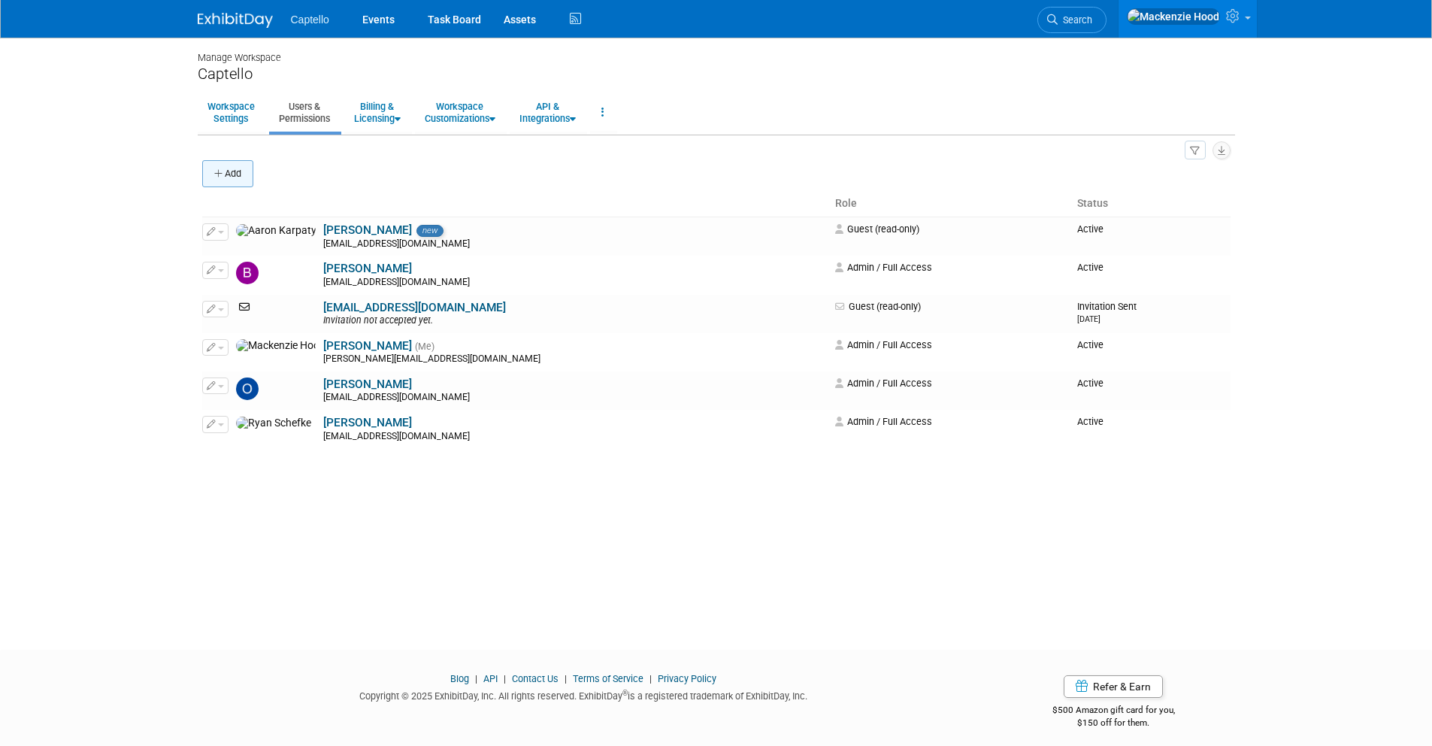
click at [247, 168] on button "Add" at bounding box center [227, 173] width 51 height 27
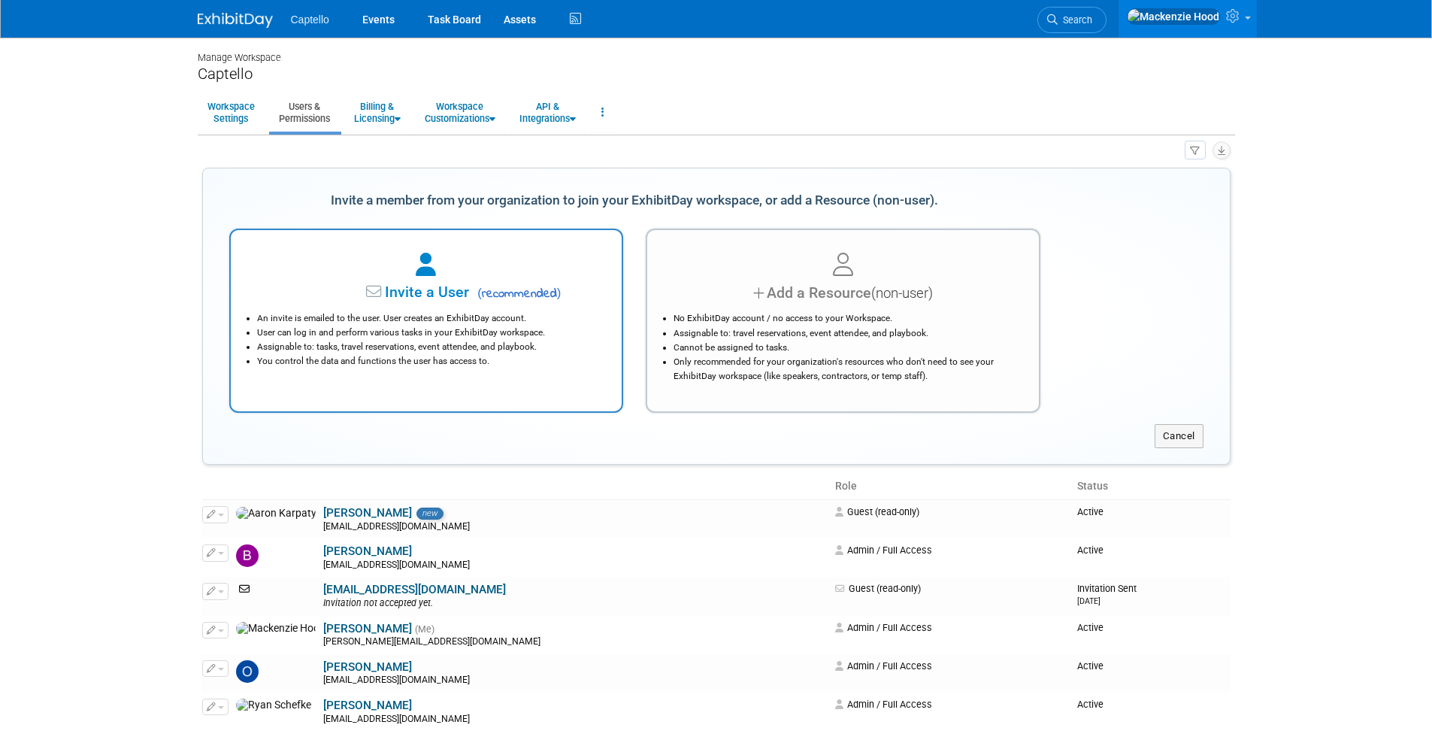
click at [464, 318] on li "An invite is emailed to the user. User creates an ExhibitDay account." at bounding box center [430, 318] width 347 height 14
